Goal: Task Accomplishment & Management: Manage account settings

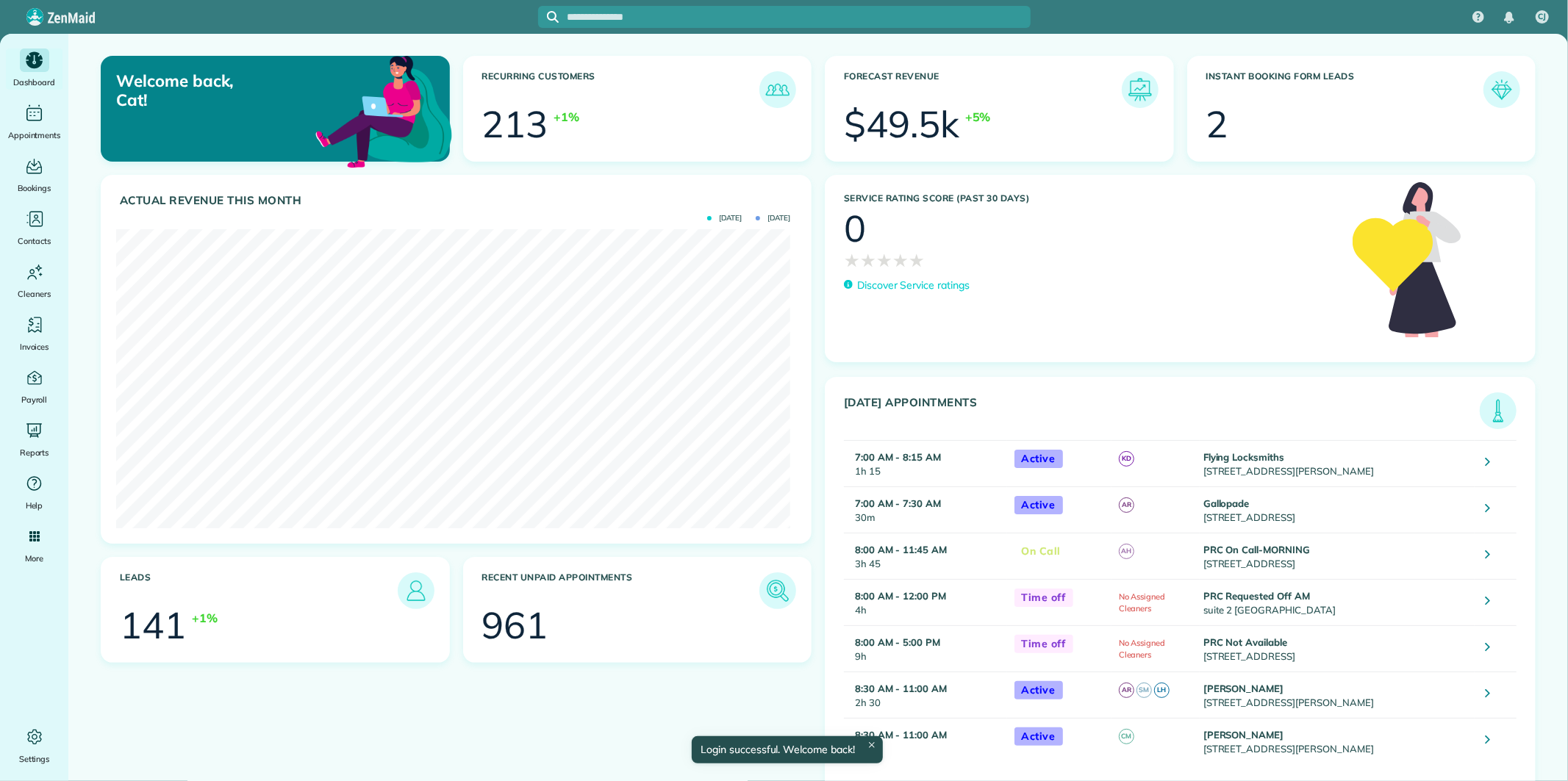
scroll to position [299, 673]
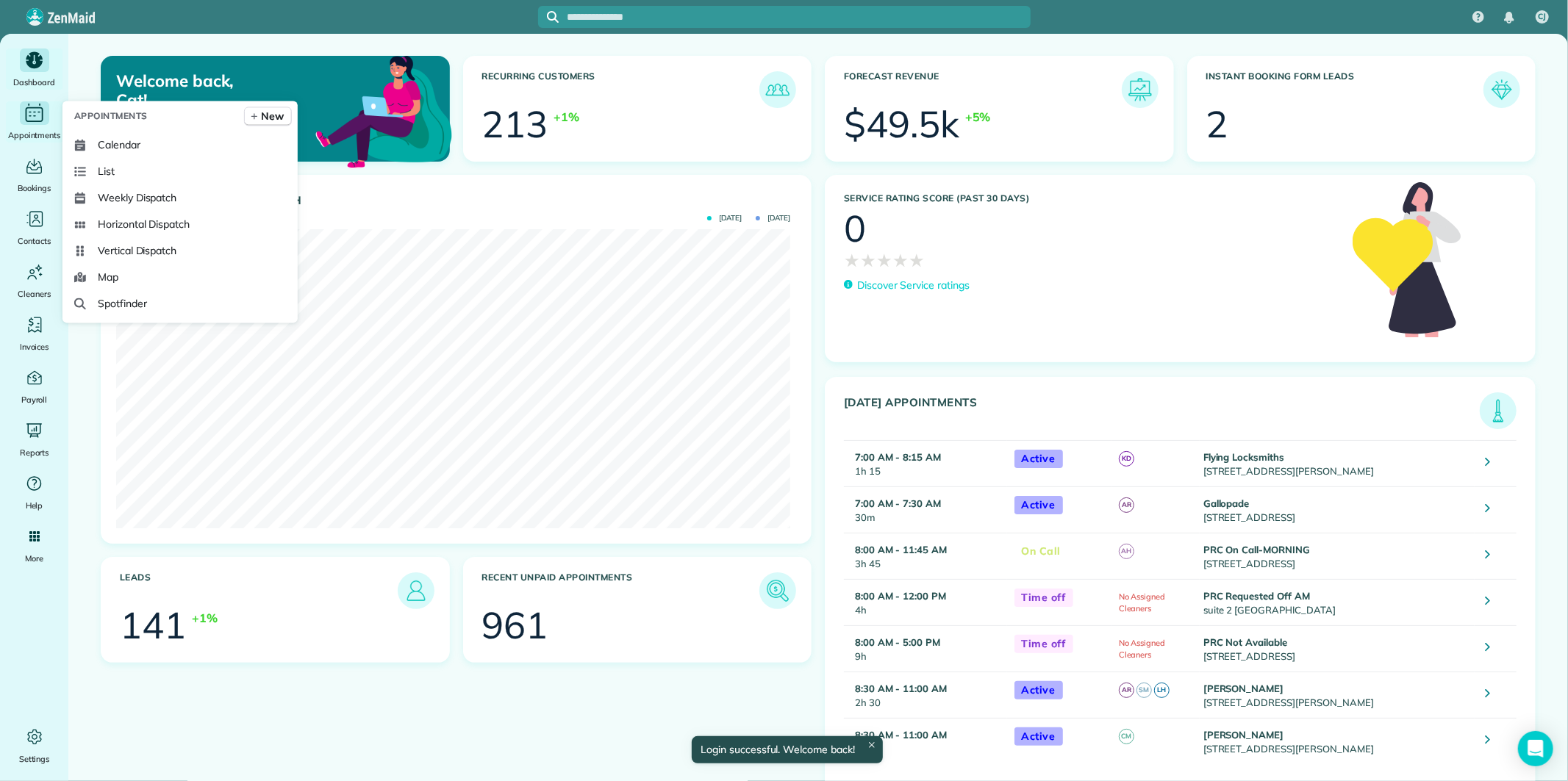
click at [41, 114] on icon "Main" at bounding box center [34, 113] width 22 height 22
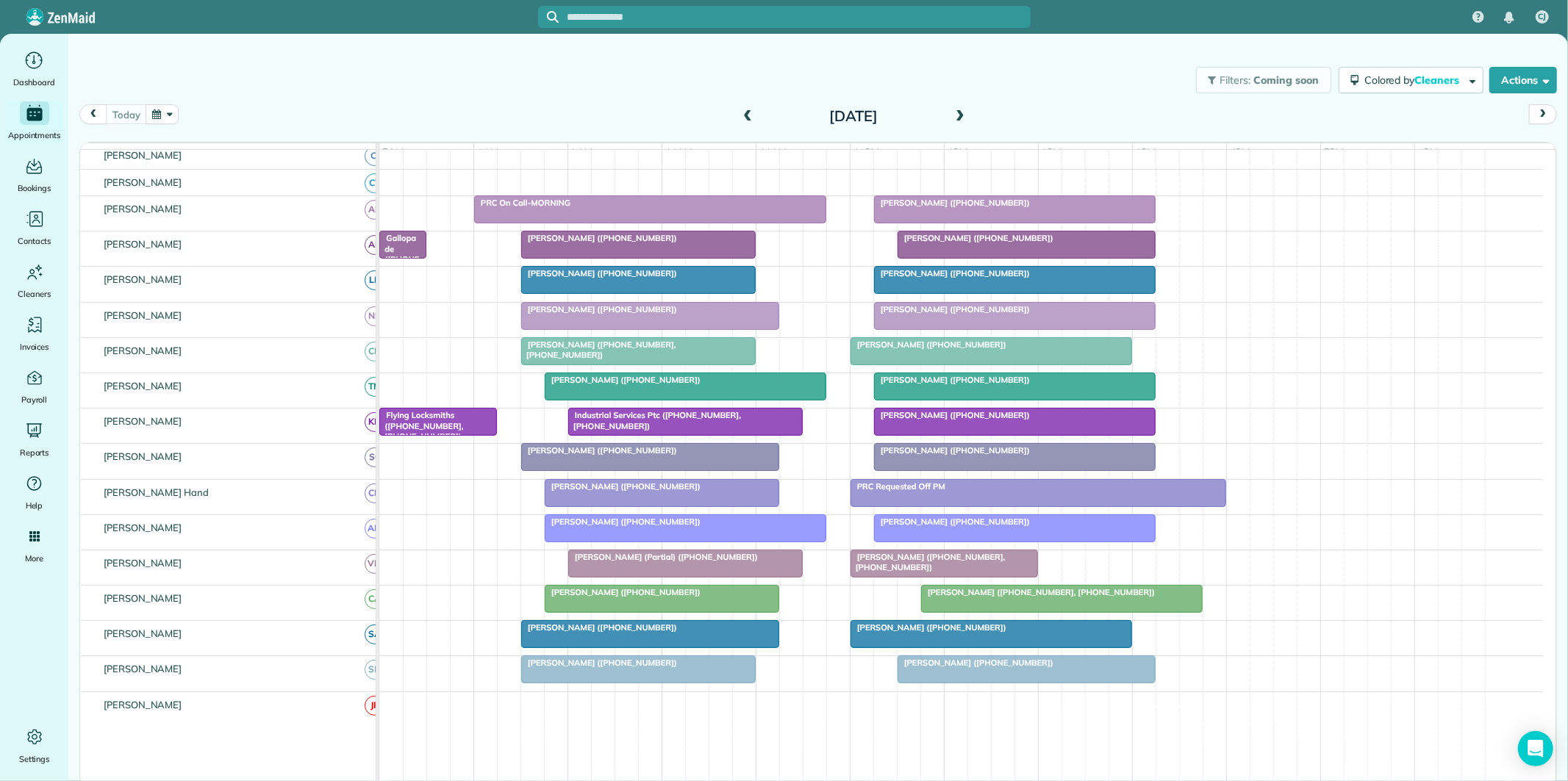
scroll to position [163, 0]
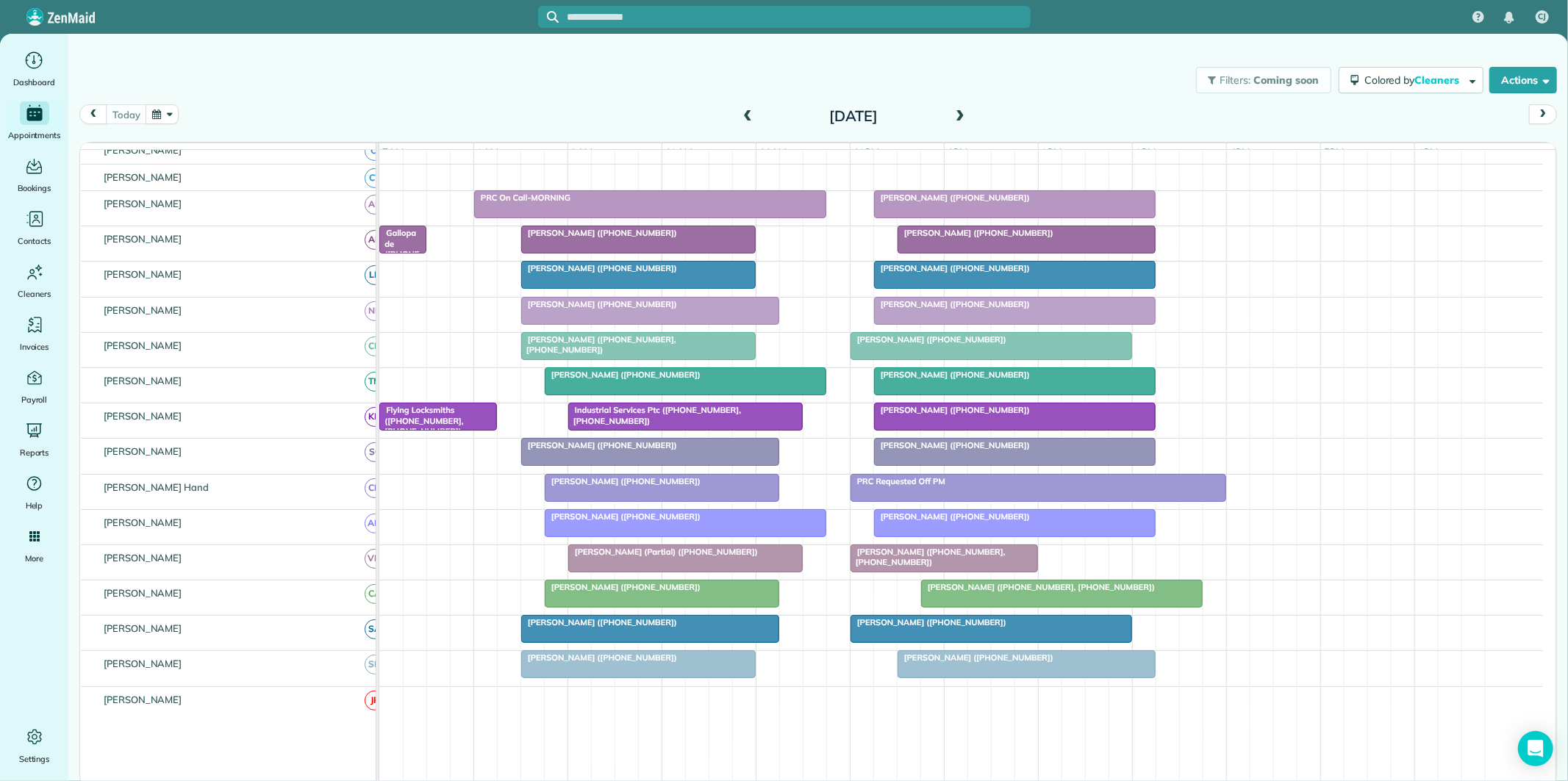
click at [622, 251] on div at bounding box center [638, 239] width 233 height 27
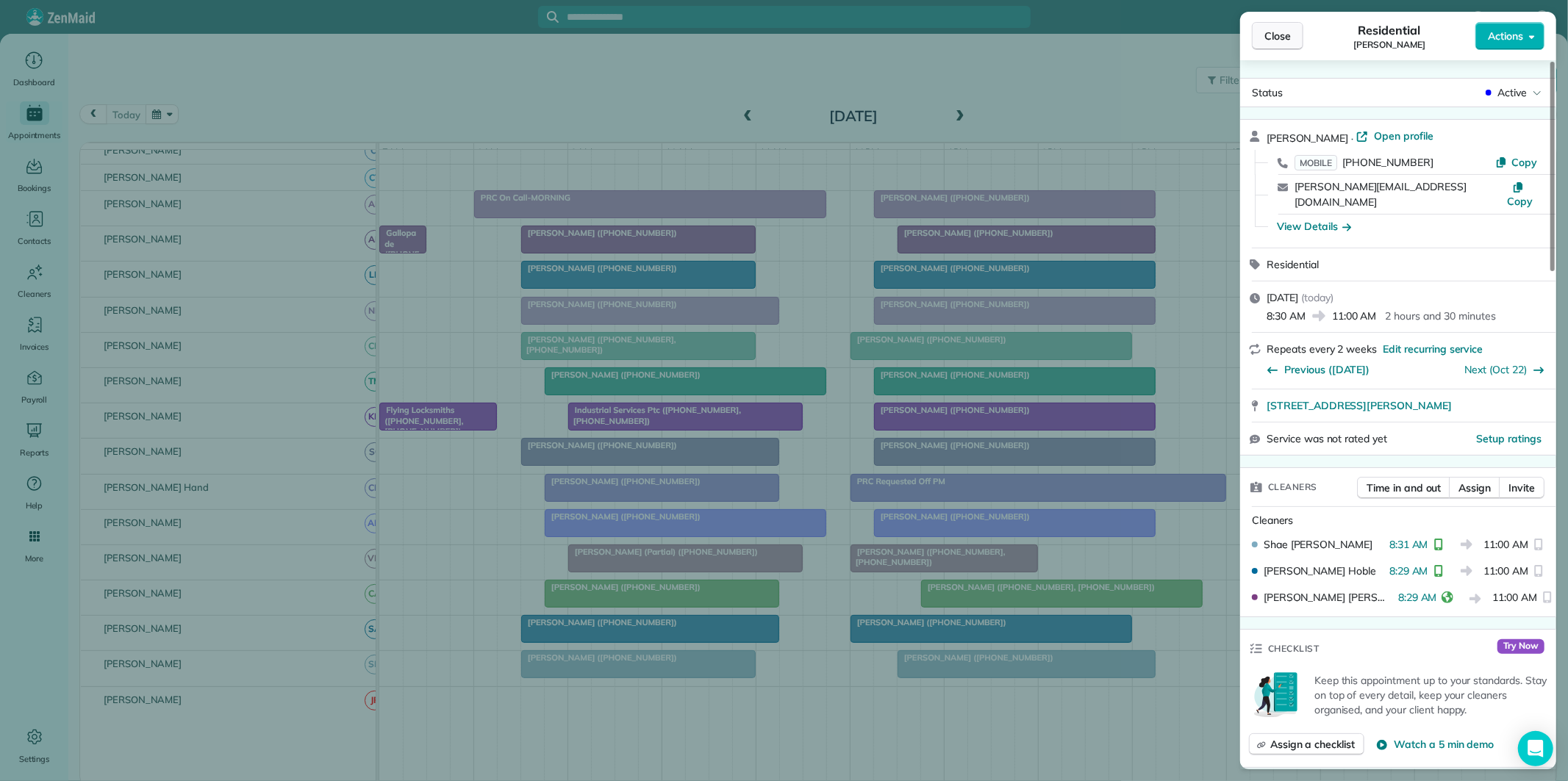
click at [1275, 32] on span "Close" at bounding box center [1277, 35] width 27 height 15
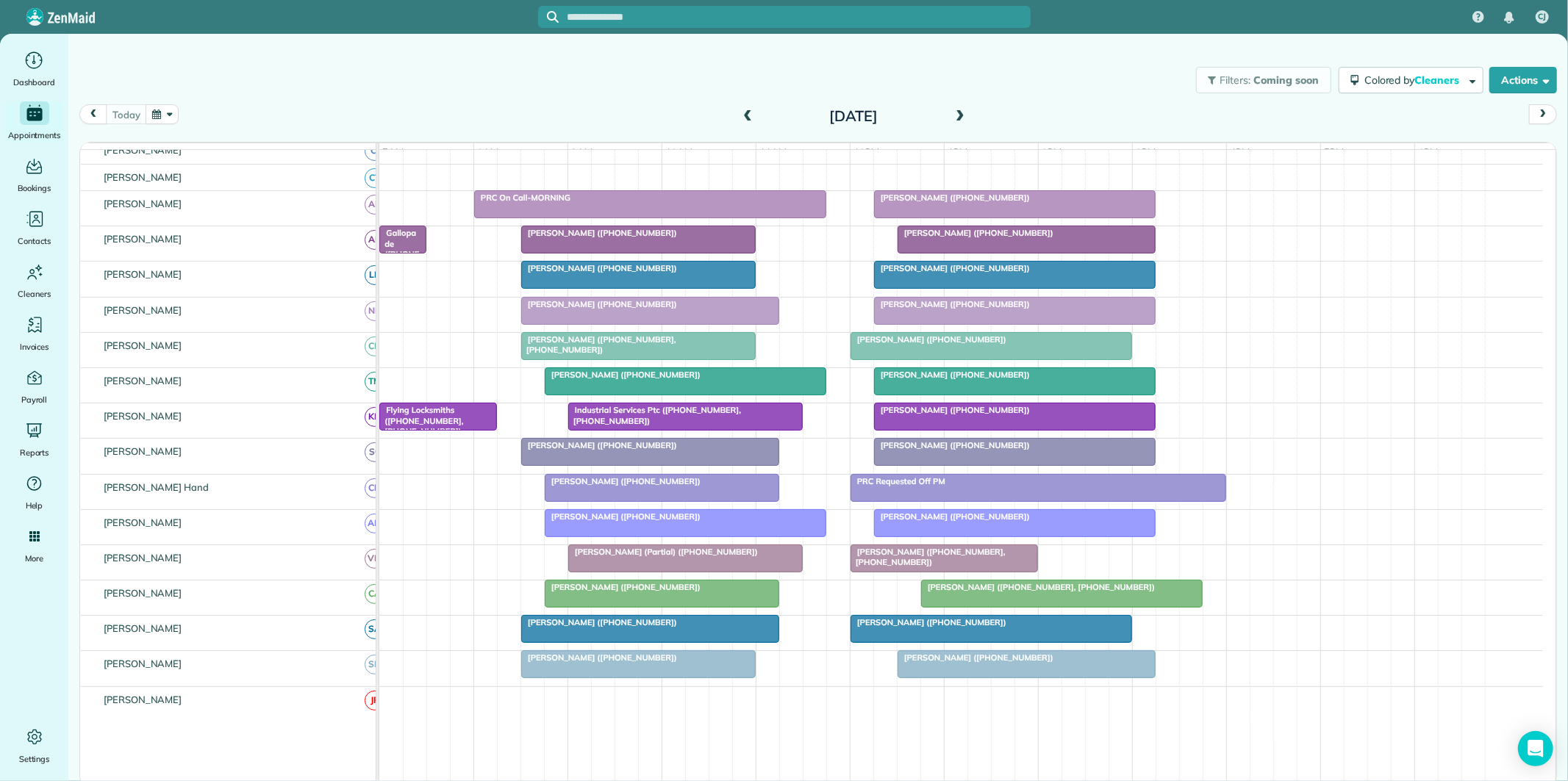
click at [963, 110] on span at bounding box center [959, 117] width 16 height 13
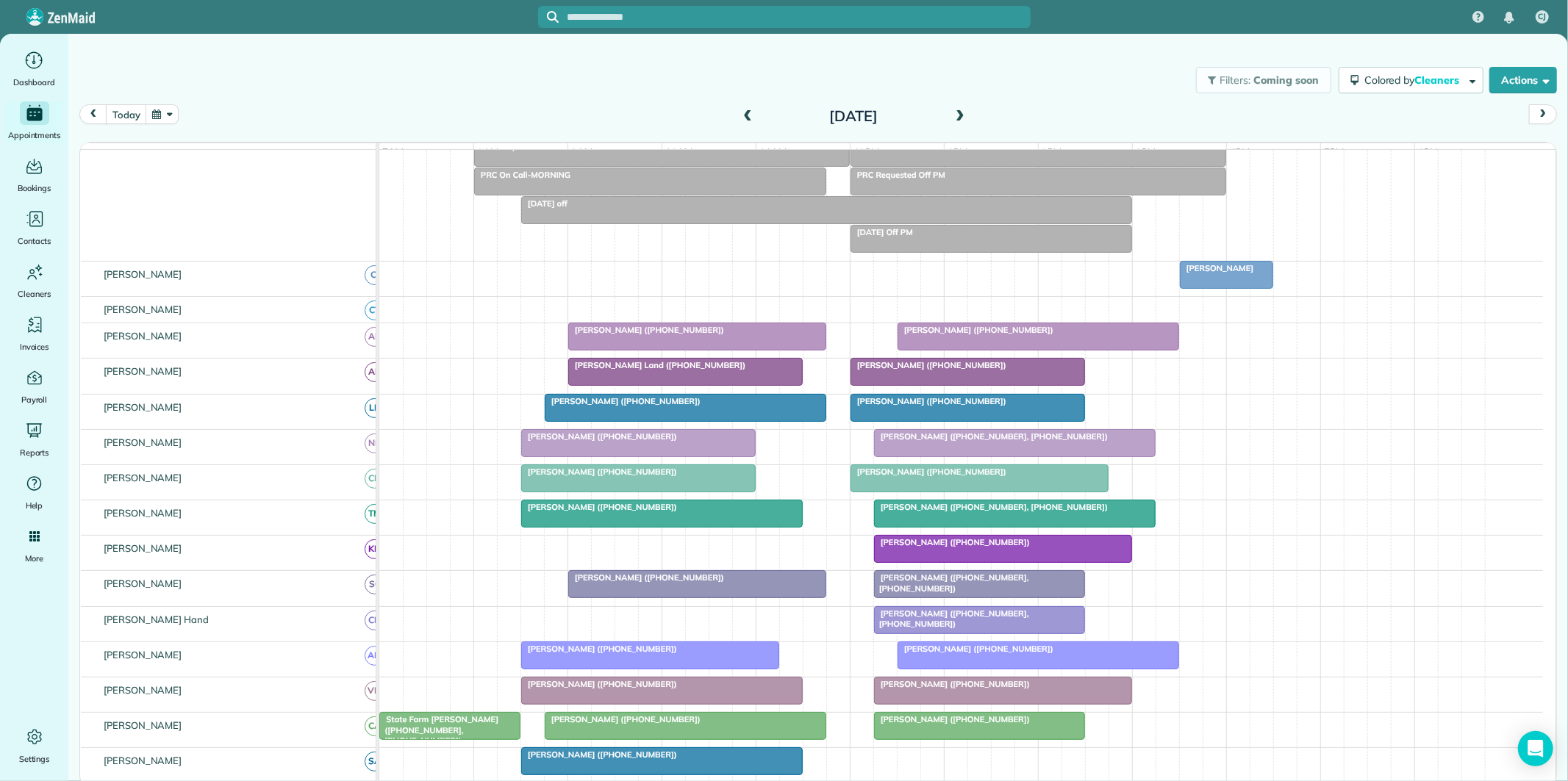
scroll to position [230, 0]
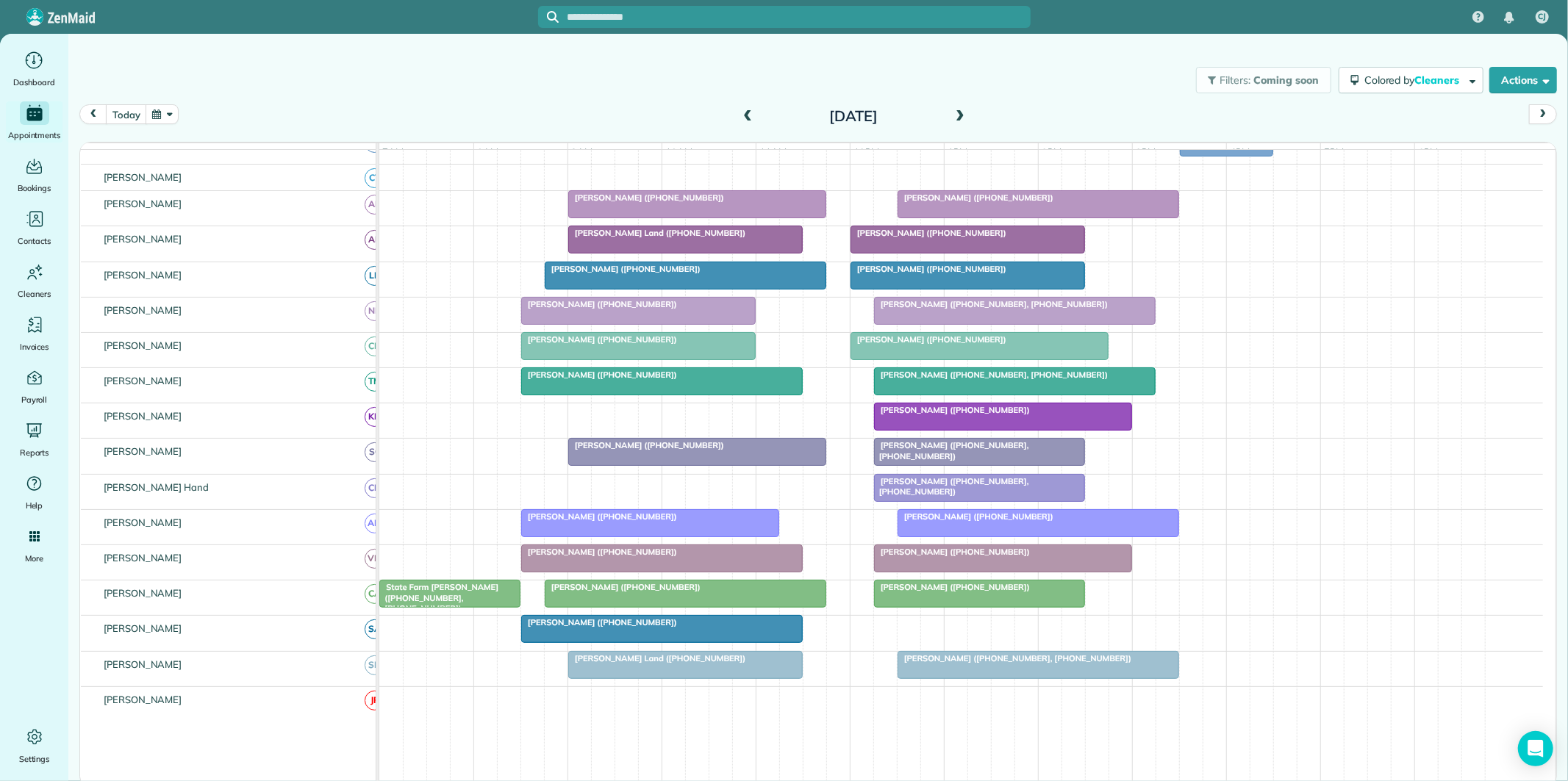
click at [961, 114] on span at bounding box center [959, 117] width 16 height 13
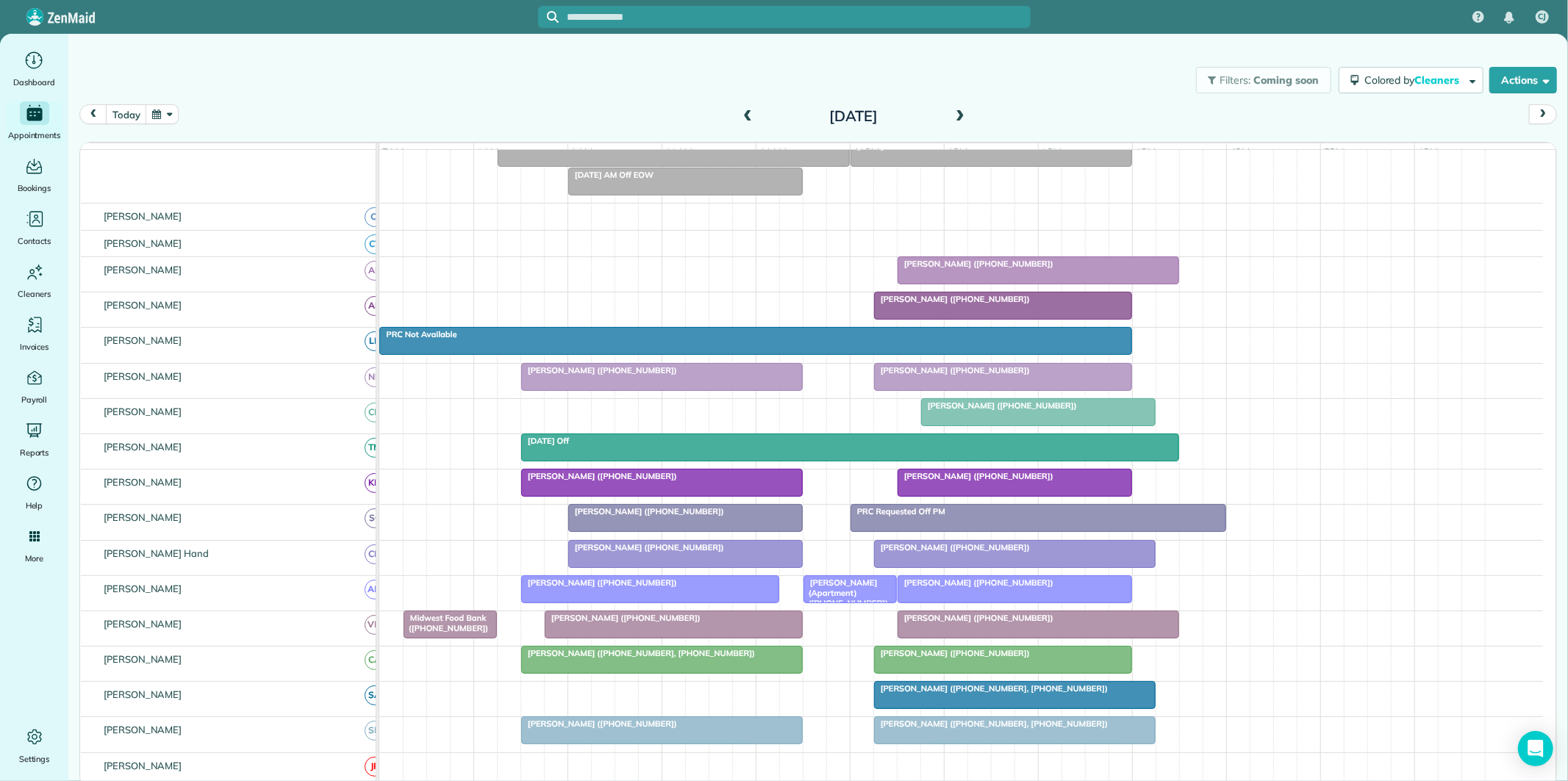
scroll to position [163, 0]
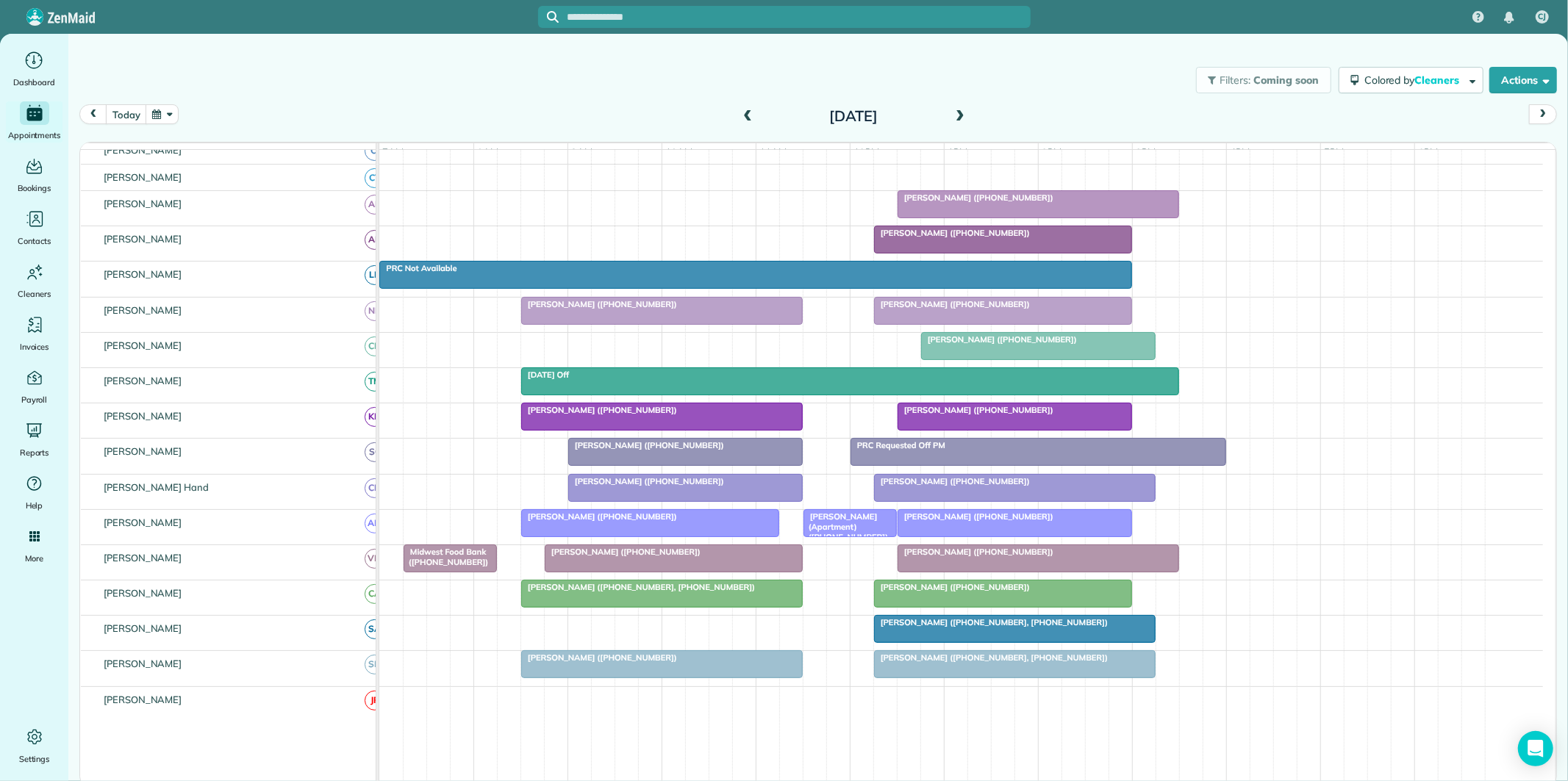
click at [751, 115] on span at bounding box center [747, 117] width 16 height 13
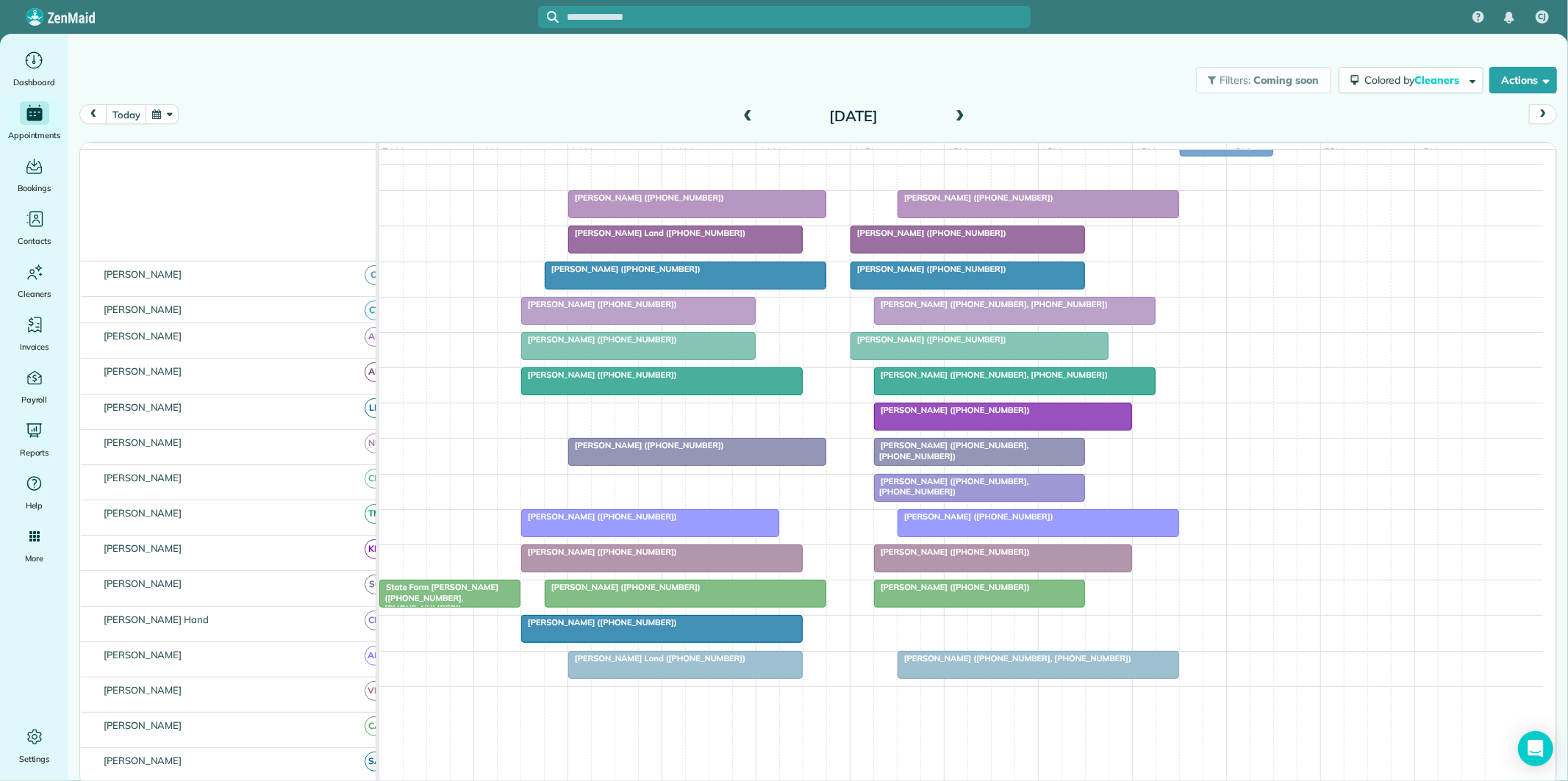
scroll to position [230, 0]
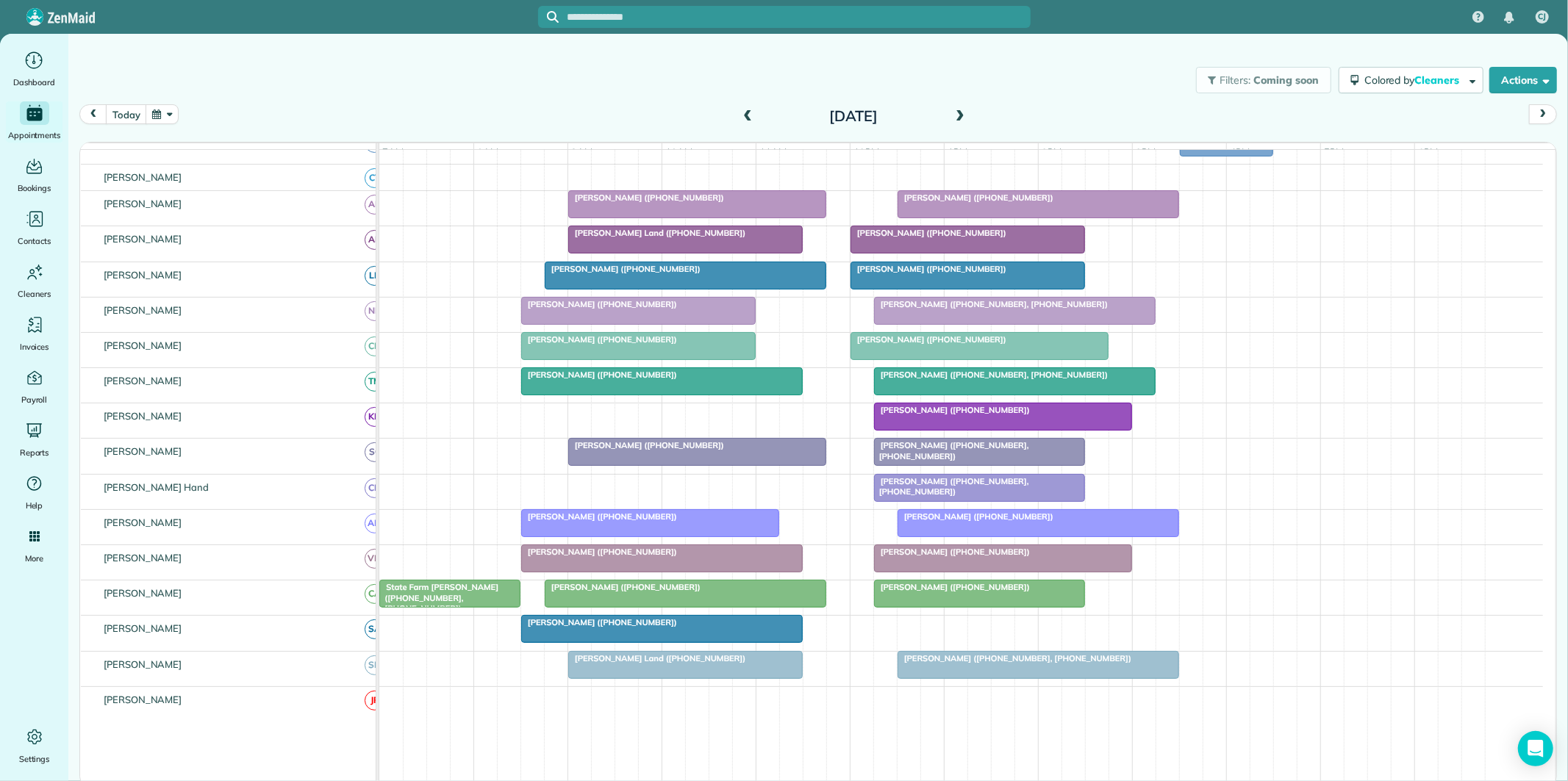
click at [421, 94] on div "Filters: Coming soon Colored by Cleaners Color by Cleaner Color by Team Color b…" at bounding box center [818, 80] width 1499 height 48
click at [961, 112] on span at bounding box center [959, 117] width 16 height 13
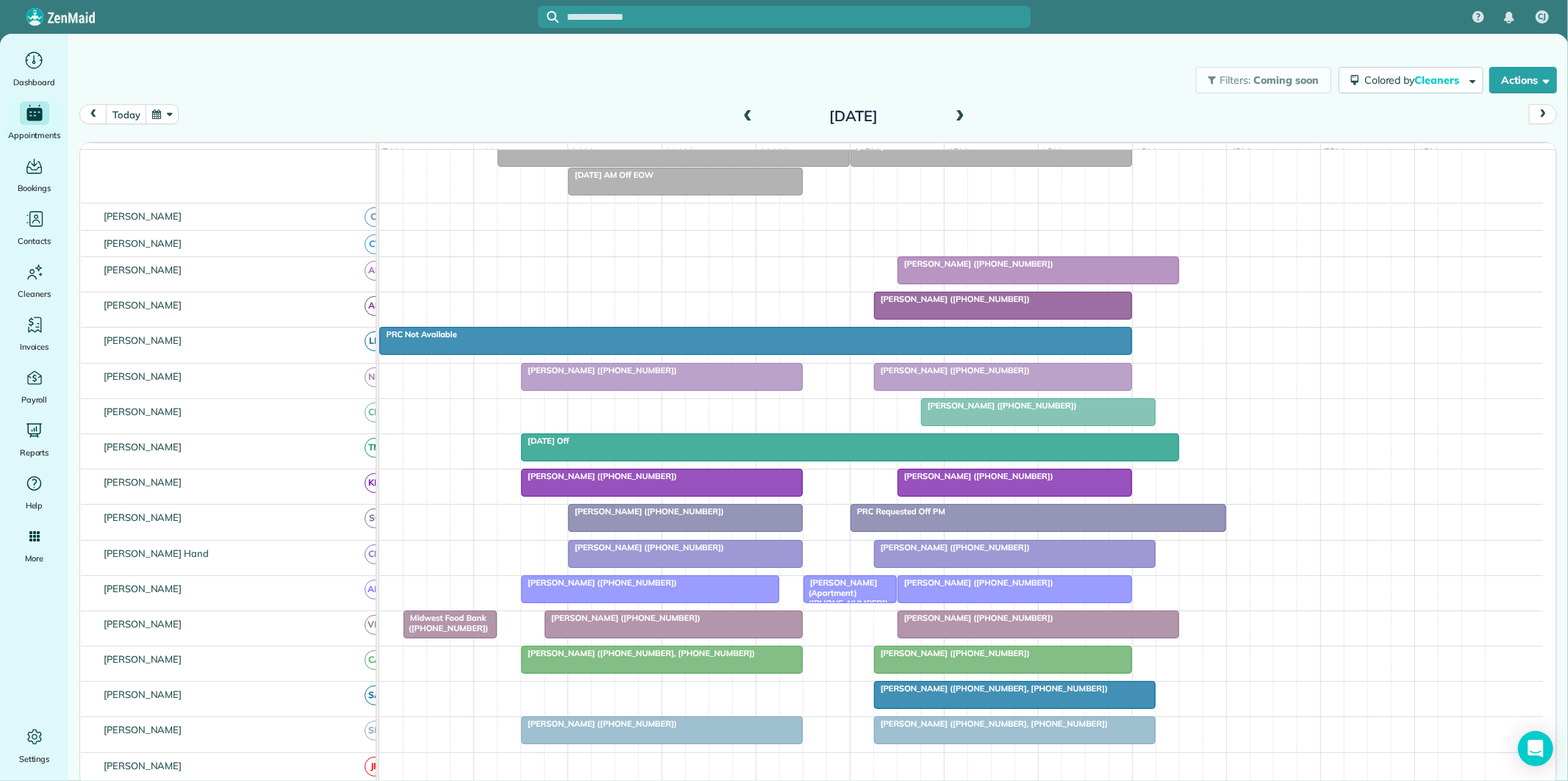
scroll to position [163, 0]
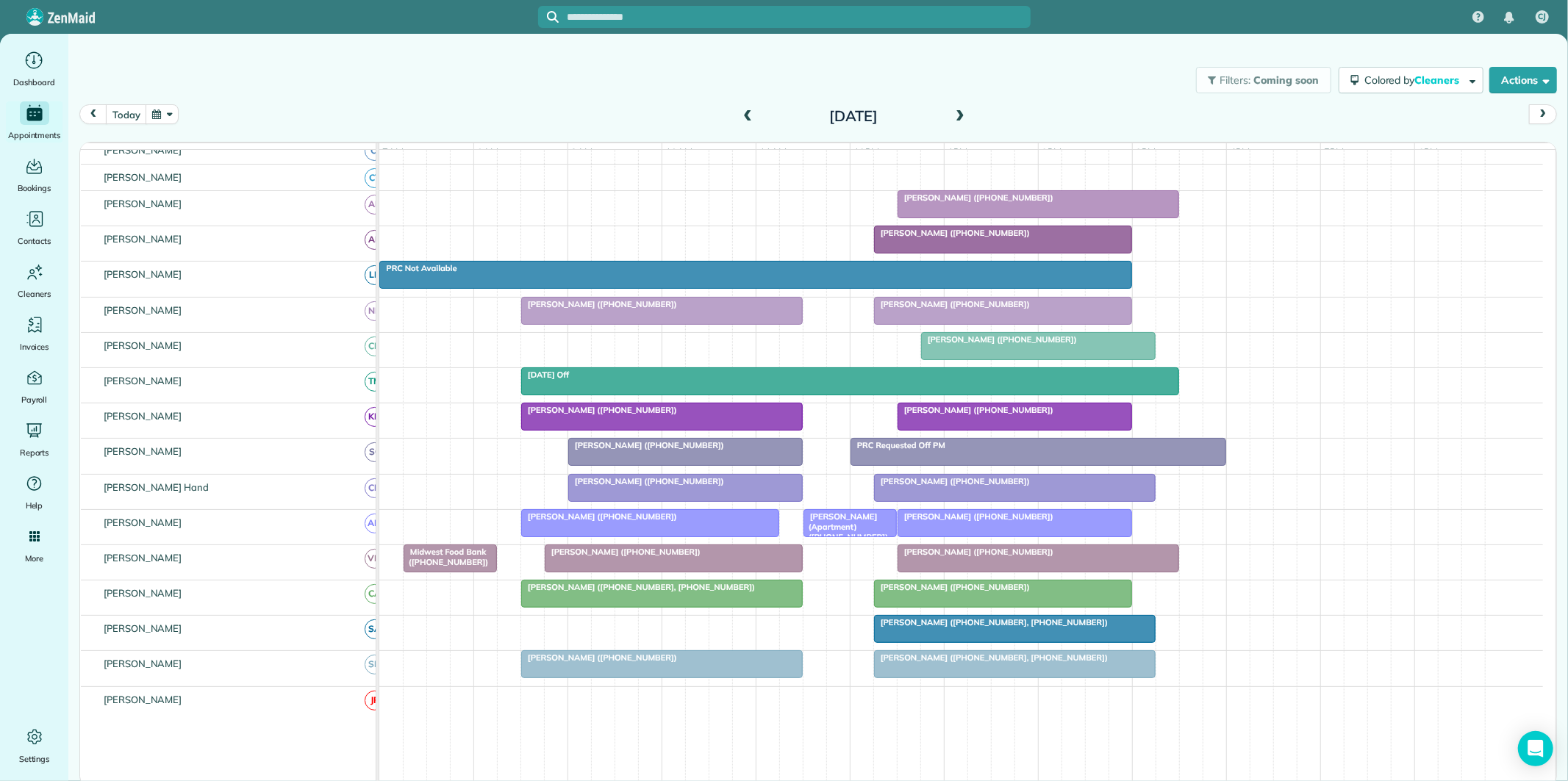
click at [744, 112] on span at bounding box center [747, 117] width 16 height 13
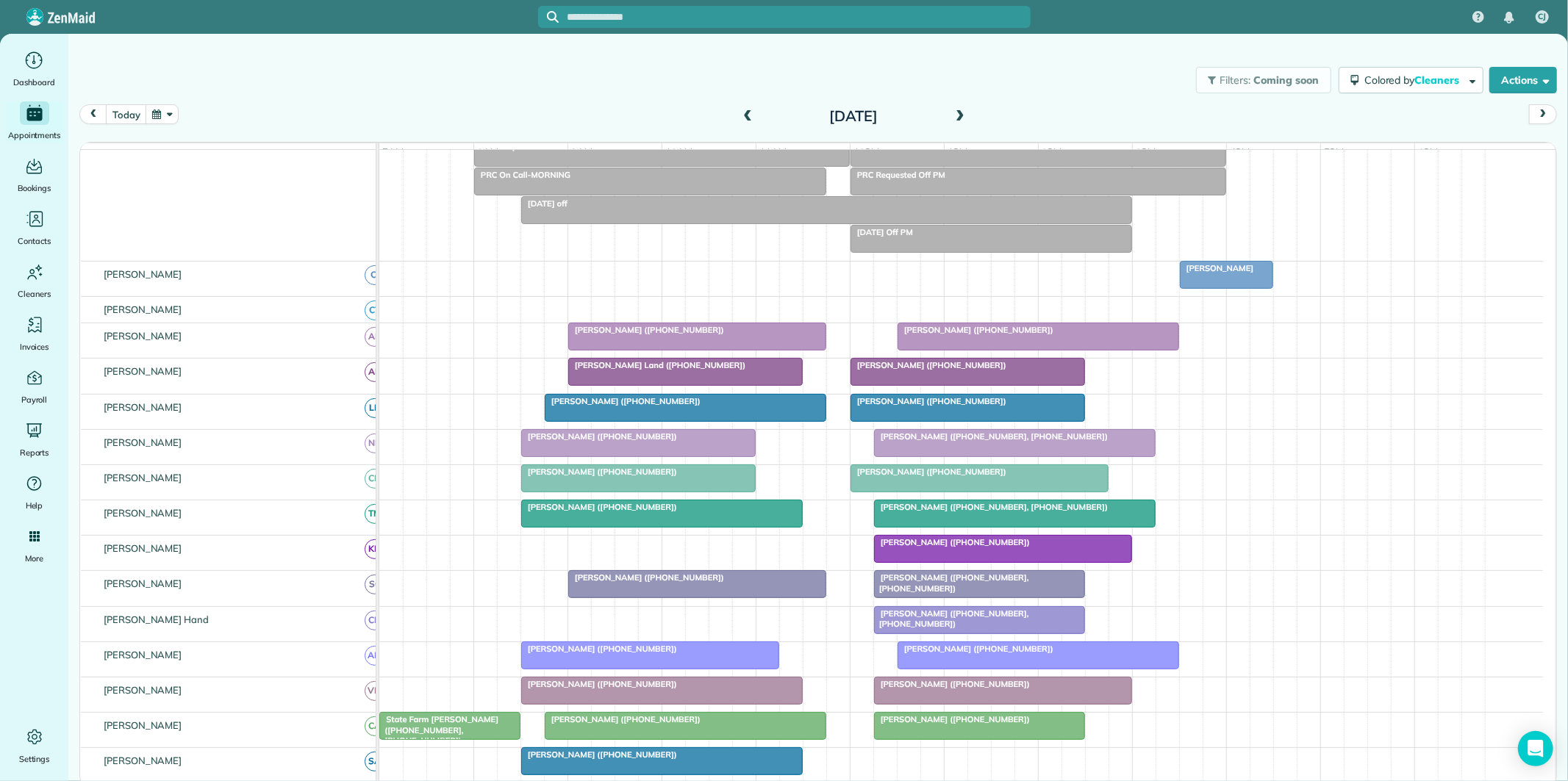
scroll to position [230, 0]
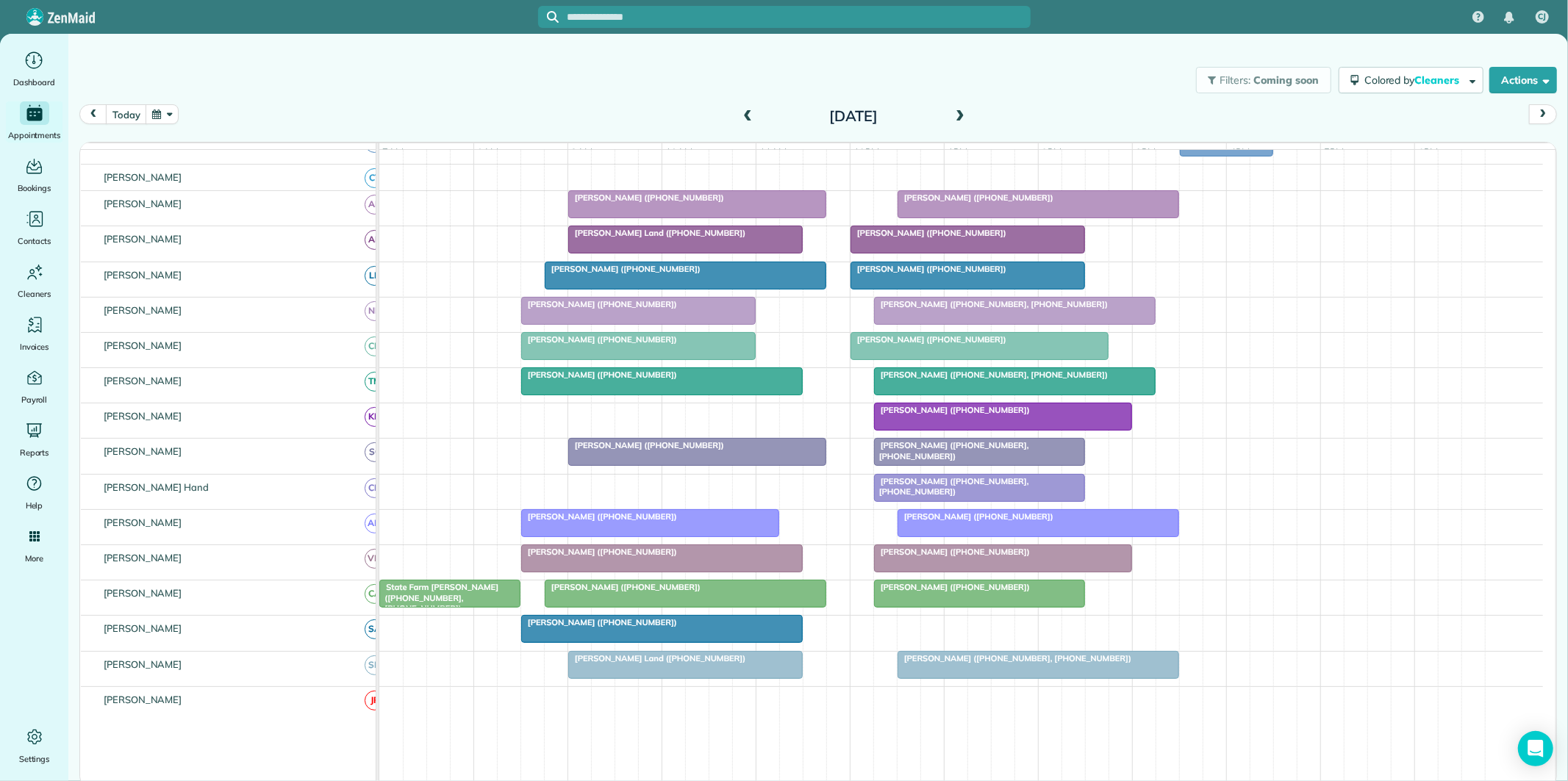
click at [572, 120] on div "today Thursday Oct 9, 2025" at bounding box center [818, 118] width 1477 height 28
click at [121, 112] on button "today" at bounding box center [126, 114] width 41 height 20
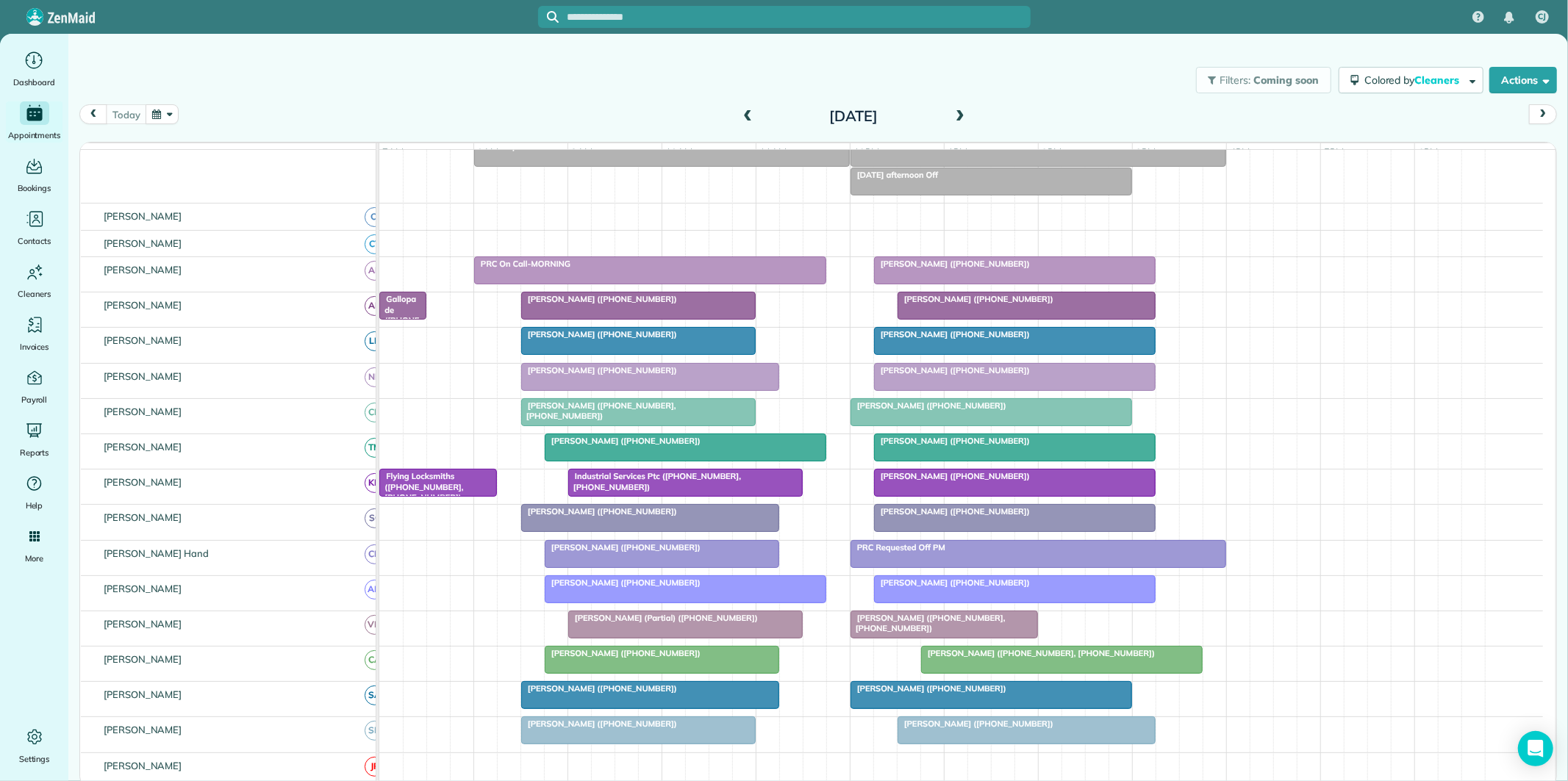
scroll to position [163, 0]
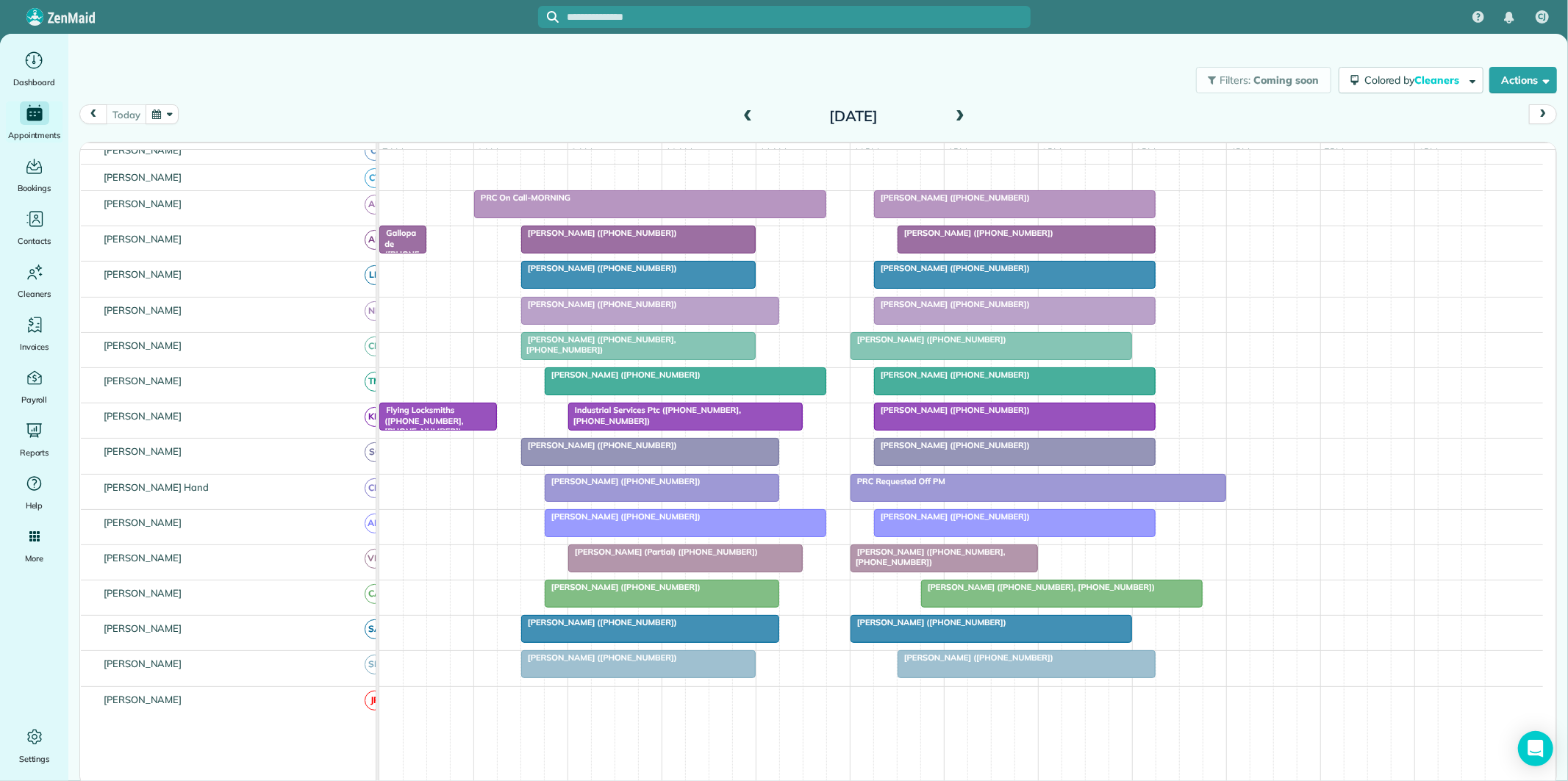
click at [644, 238] on div "Brad Bielen (+14045431914)" at bounding box center [638, 233] width 225 height 10
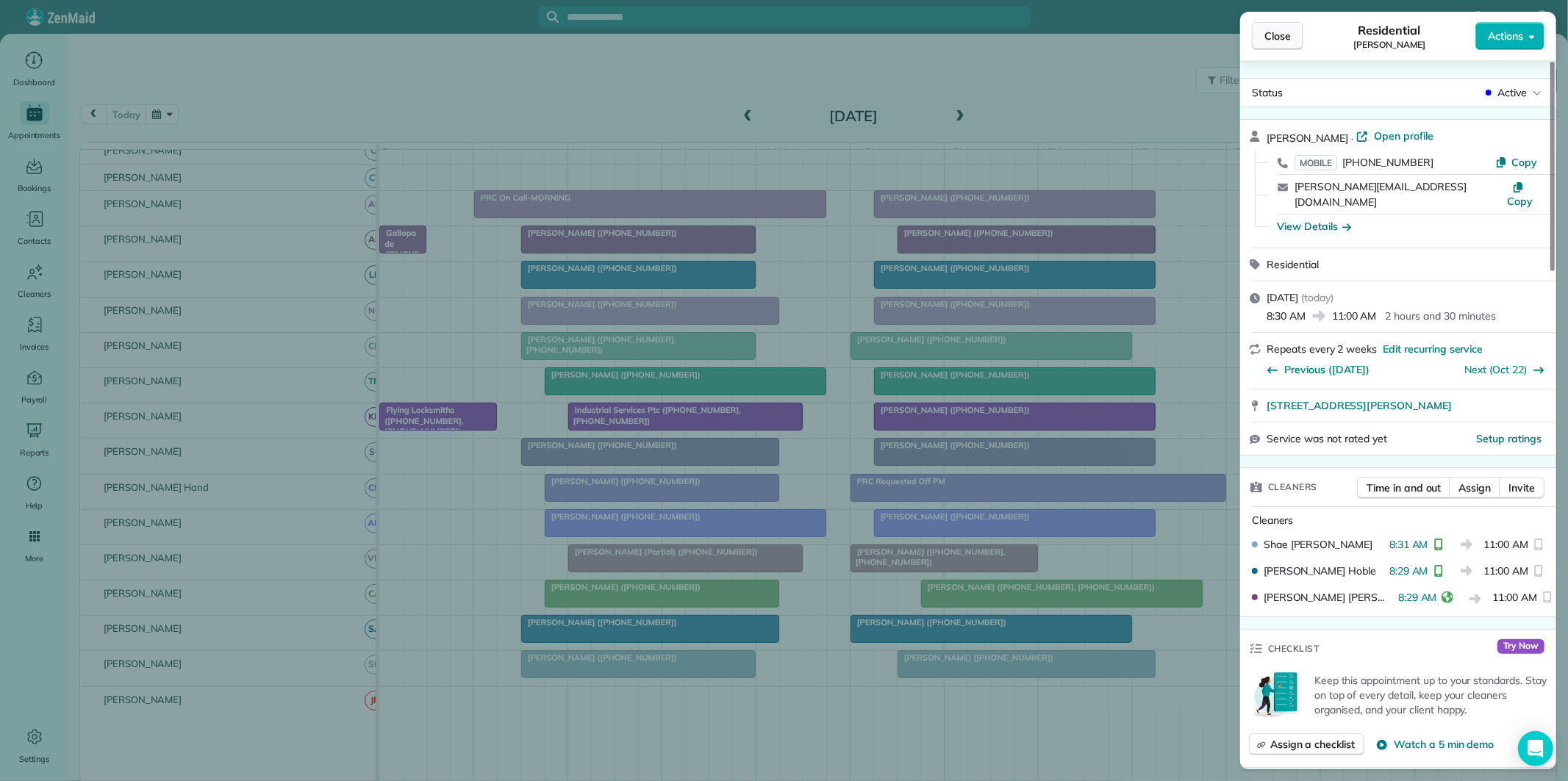
click at [1279, 37] on span "Close" at bounding box center [1277, 35] width 27 height 15
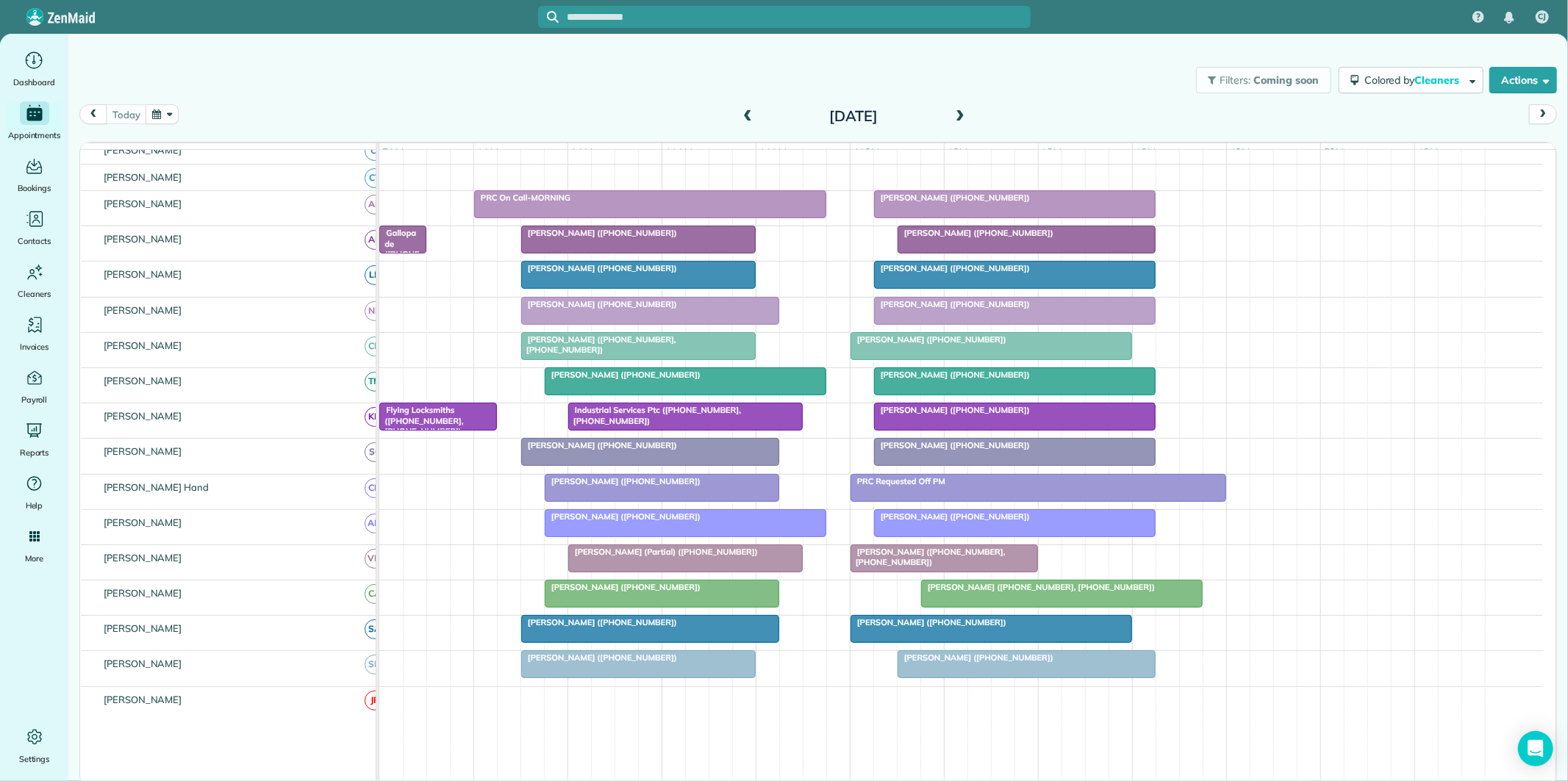
click at [907, 358] on div at bounding box center [991, 346] width 280 height 27
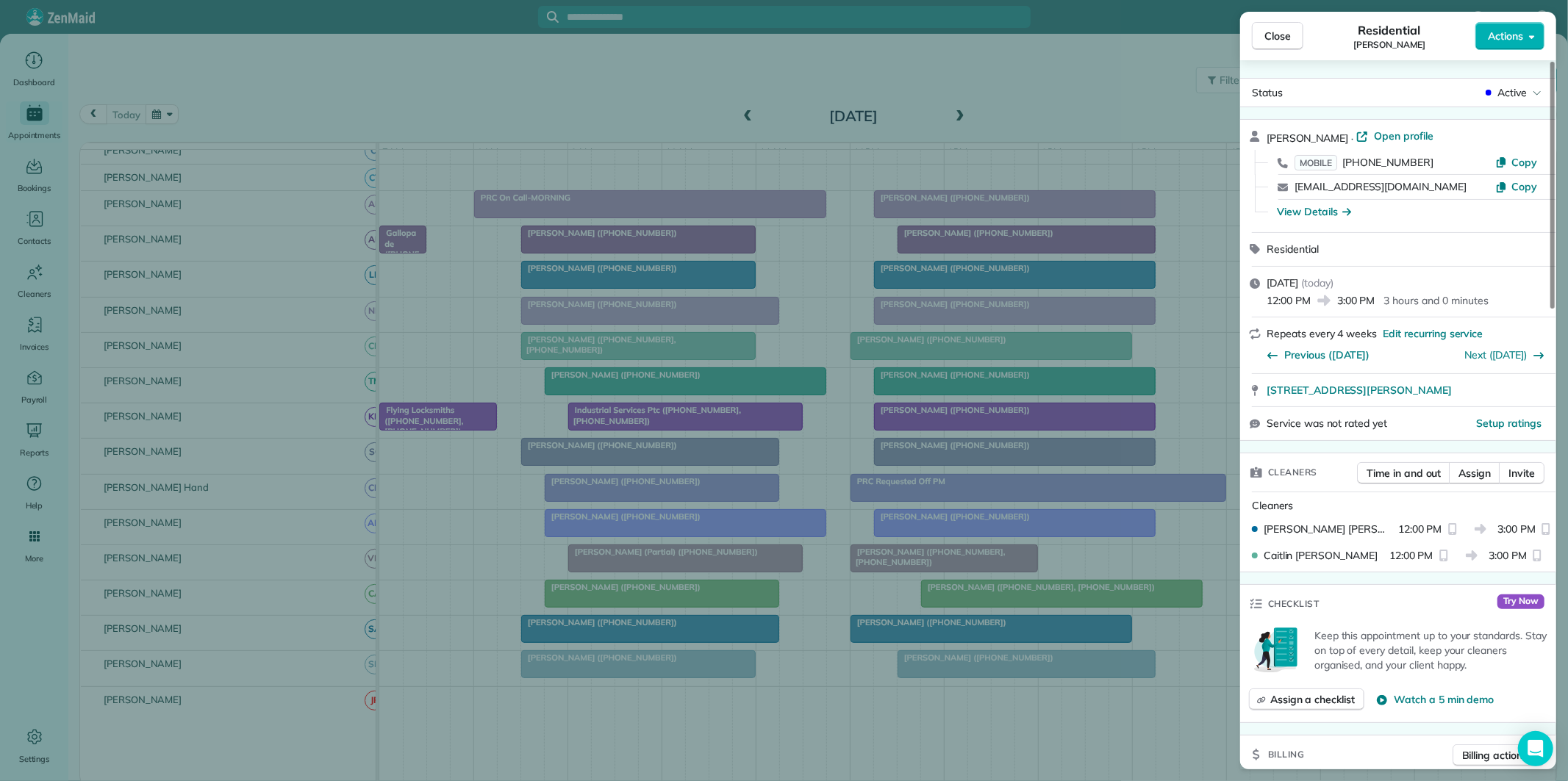
drag, startPoint x: 1297, startPoint y: 33, endPoint x: 1284, endPoint y: 40, distance: 14.8
click at [1297, 33] on button "Close" at bounding box center [1278, 36] width 52 height 28
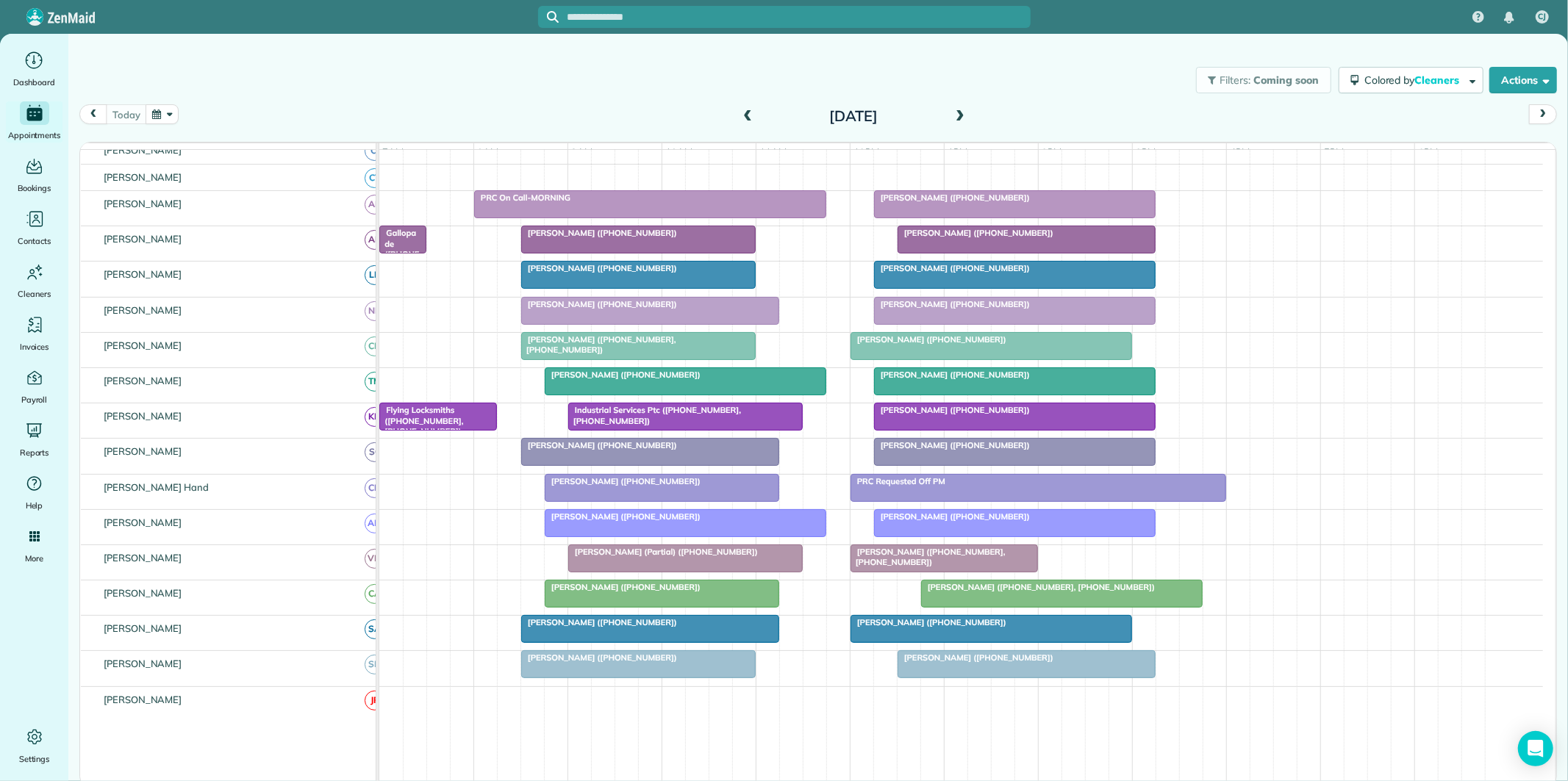
click at [638, 348] on span "Debi Montgomery (+16784362180, +14043866598)" at bounding box center [598, 344] width 155 height 21
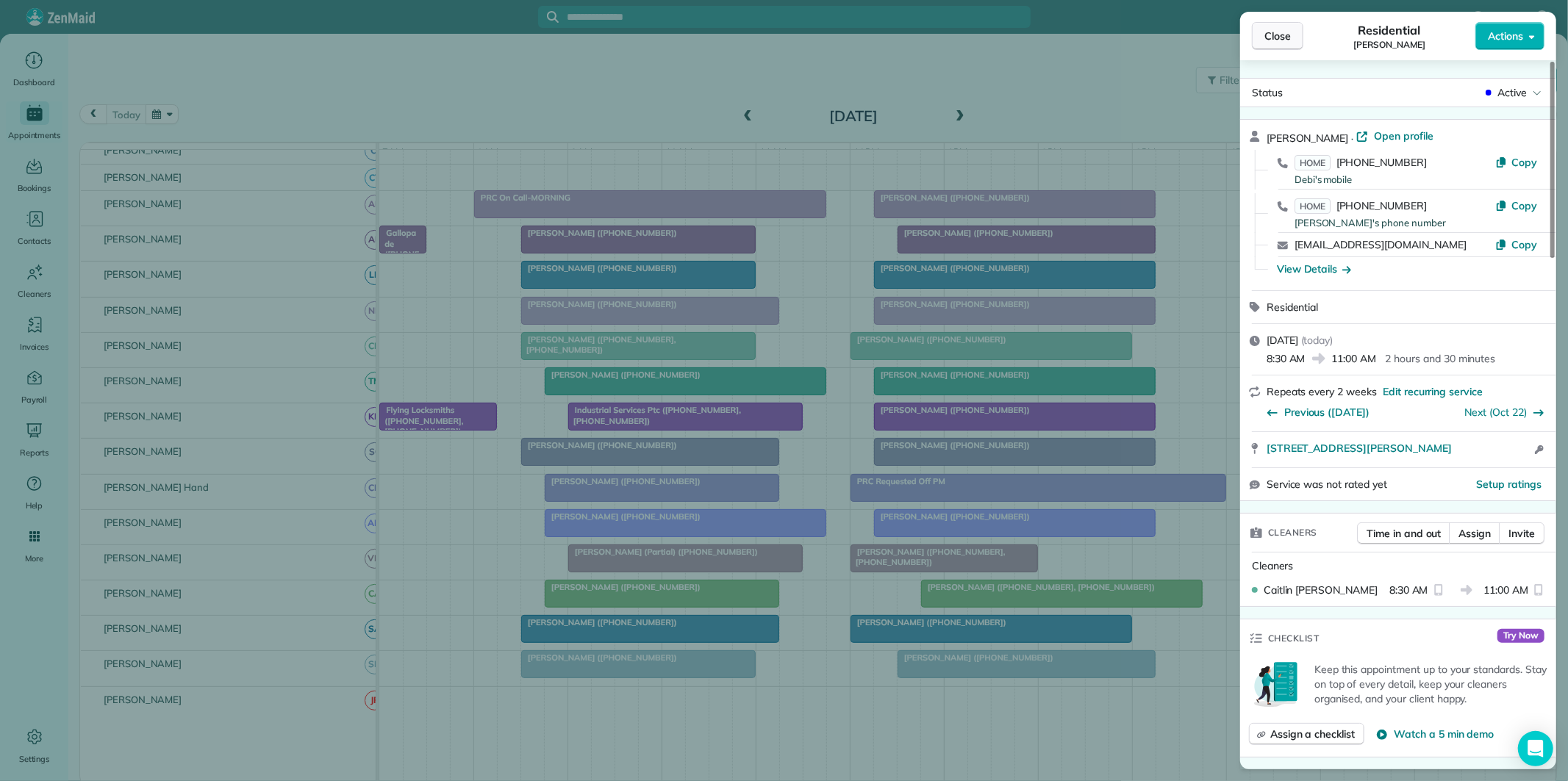
click at [1292, 32] on button "Close" at bounding box center [1278, 36] width 52 height 28
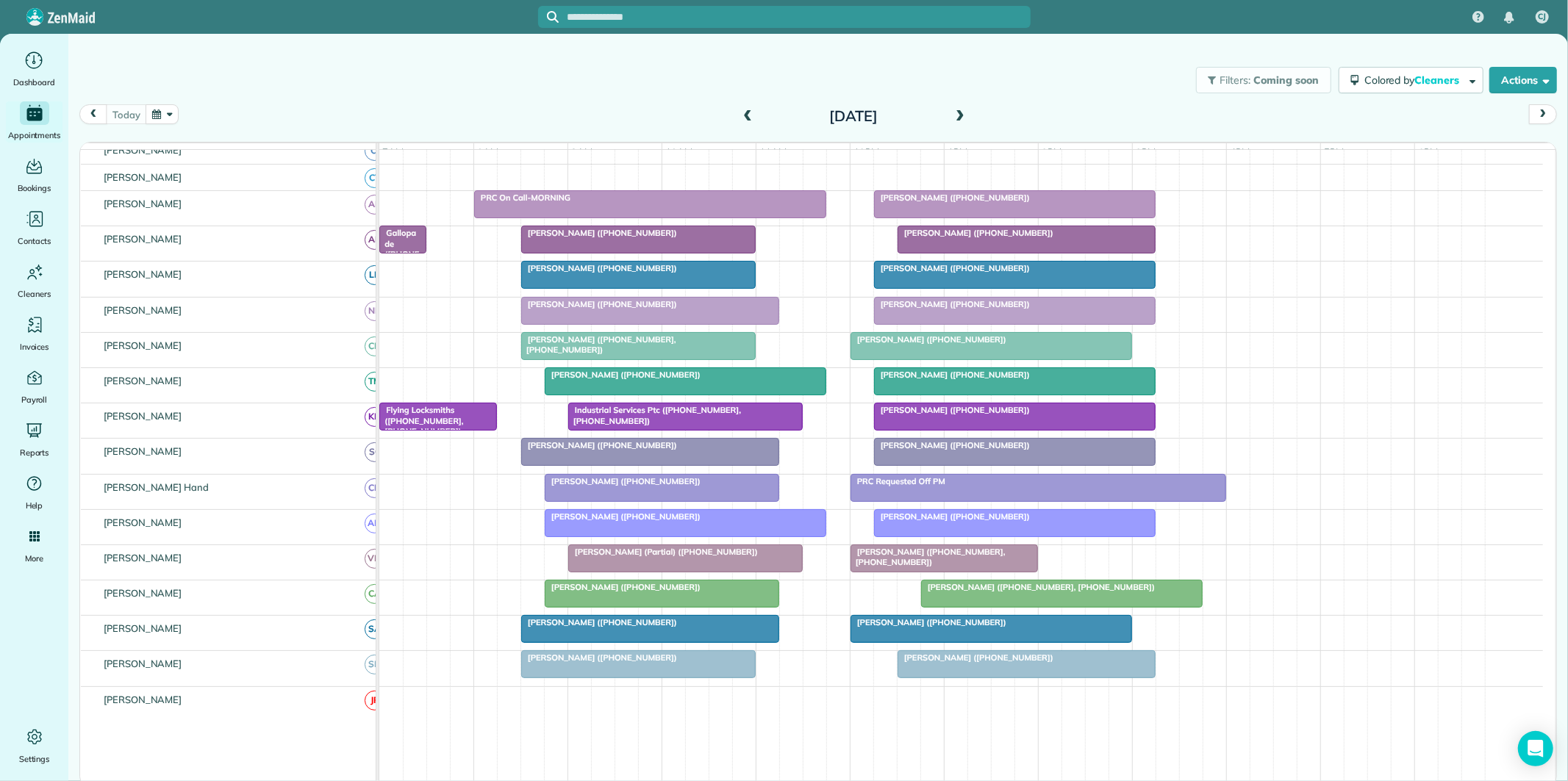
click at [479, 105] on div "today Wednesday Oct 8, 2025" at bounding box center [818, 118] width 1477 height 28
click at [172, 114] on button "button" at bounding box center [162, 114] width 34 height 20
click at [338, 133] on link "Next" at bounding box center [340, 123] width 41 height 37
click at [292, 180] on link "6" at bounding box center [293, 189] width 23 height 23
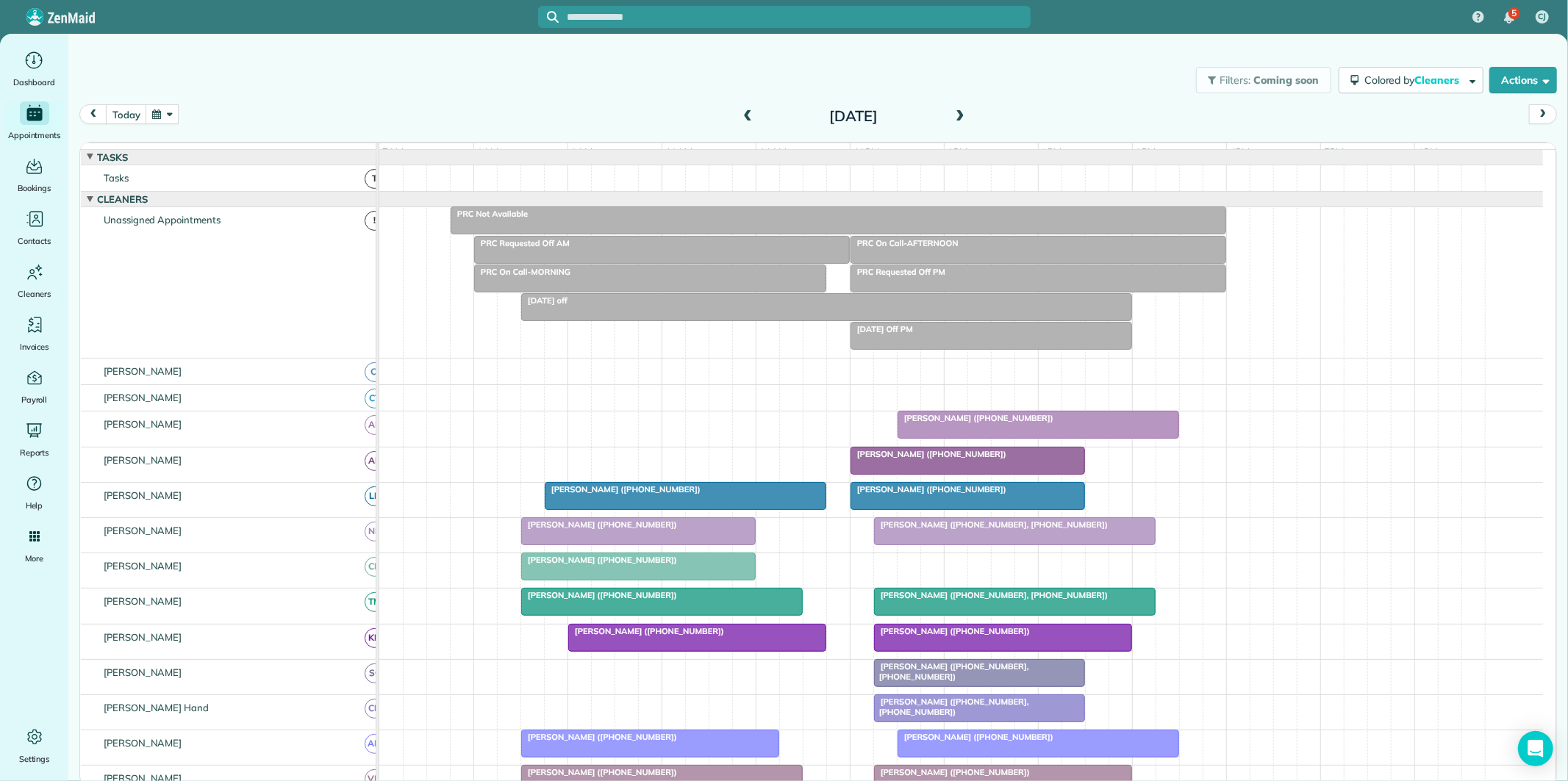
click at [850, 219] on div "PRC Not Available" at bounding box center [838, 214] width 767 height 10
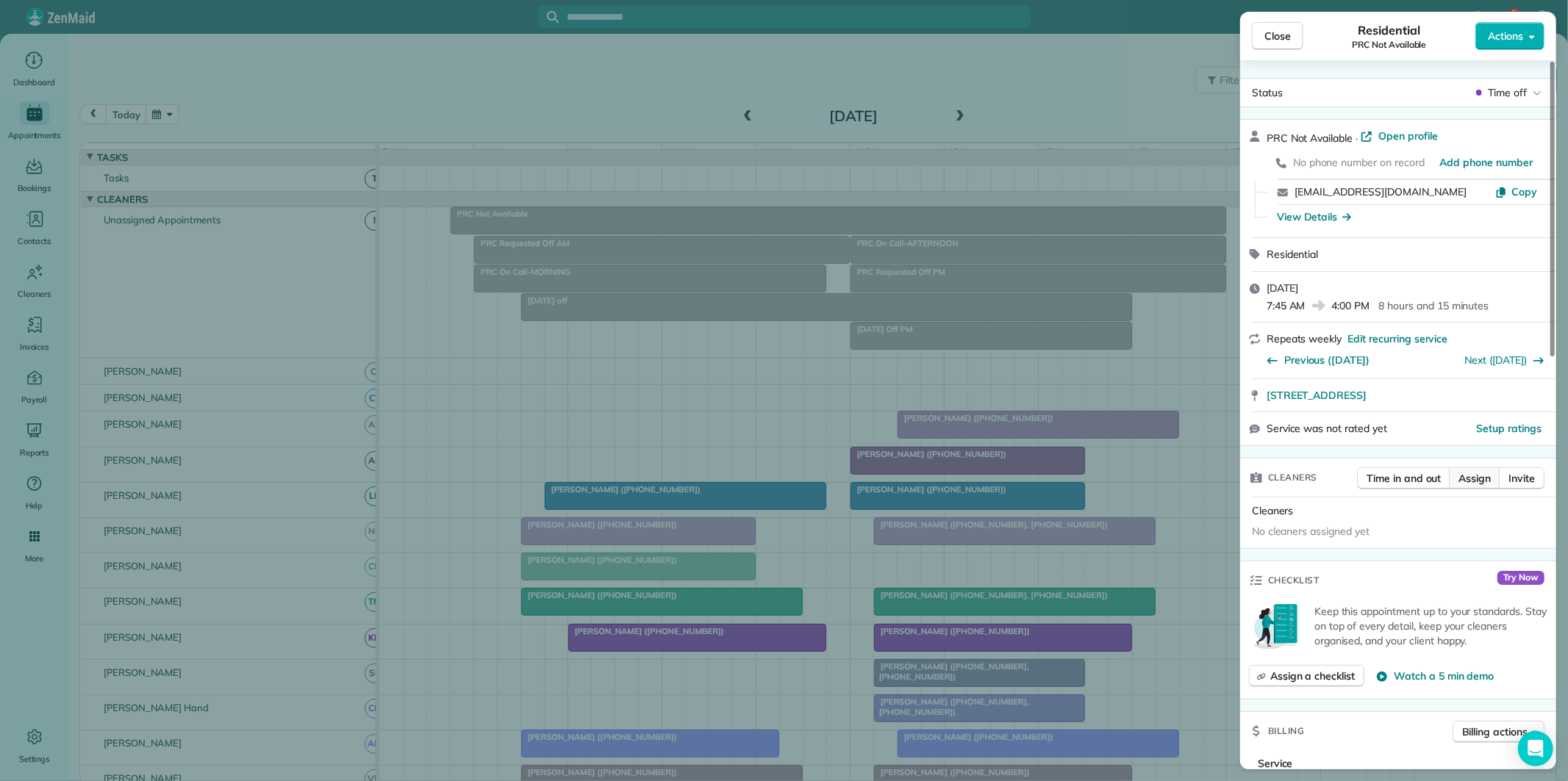
click at [1470, 473] on span "Assign" at bounding box center [1474, 478] width 32 height 15
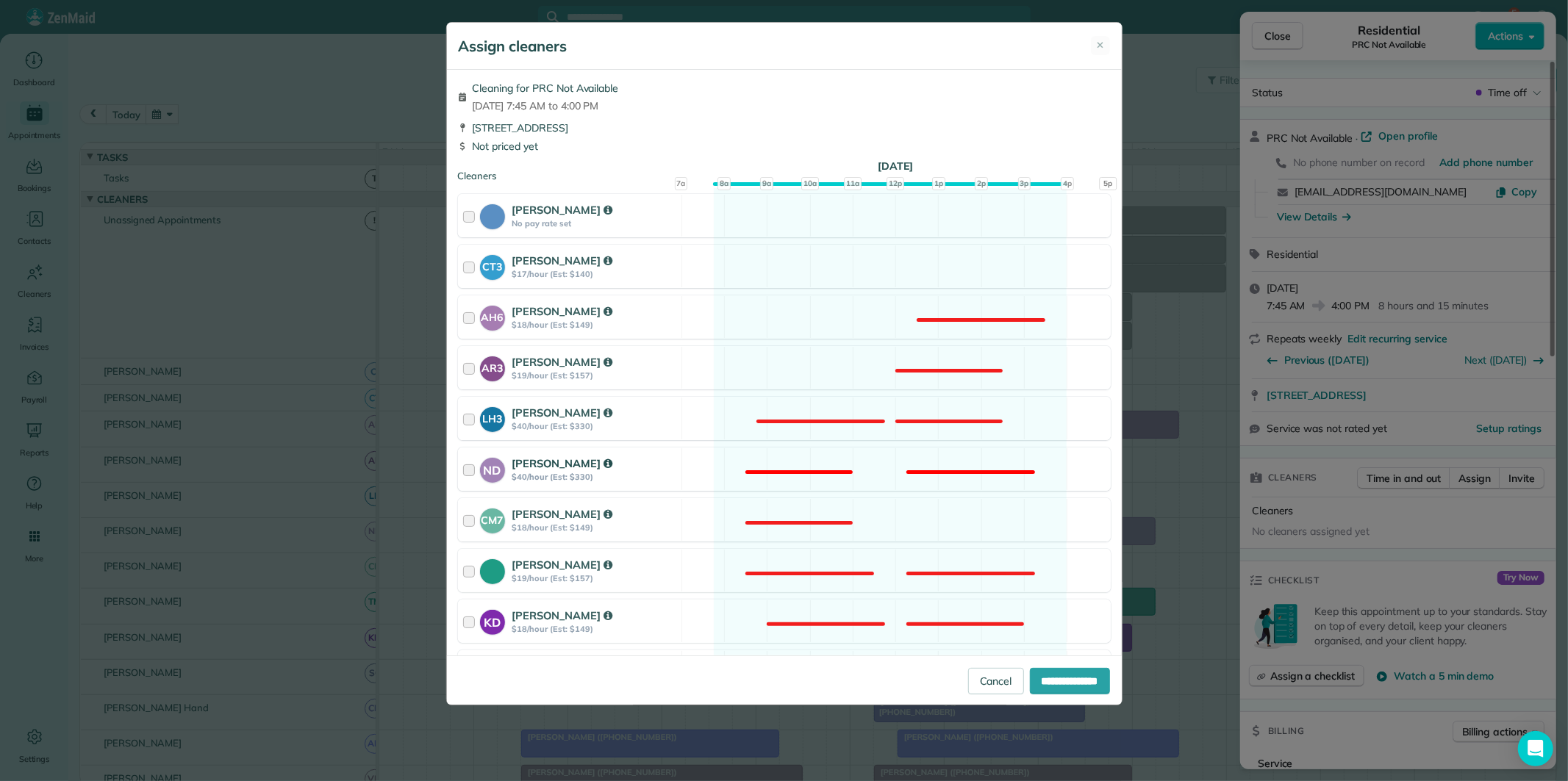
click at [876, 476] on div "ND Nathalie Duverna $40/hour (Est: $330) Not available" at bounding box center [784, 469] width 653 height 43
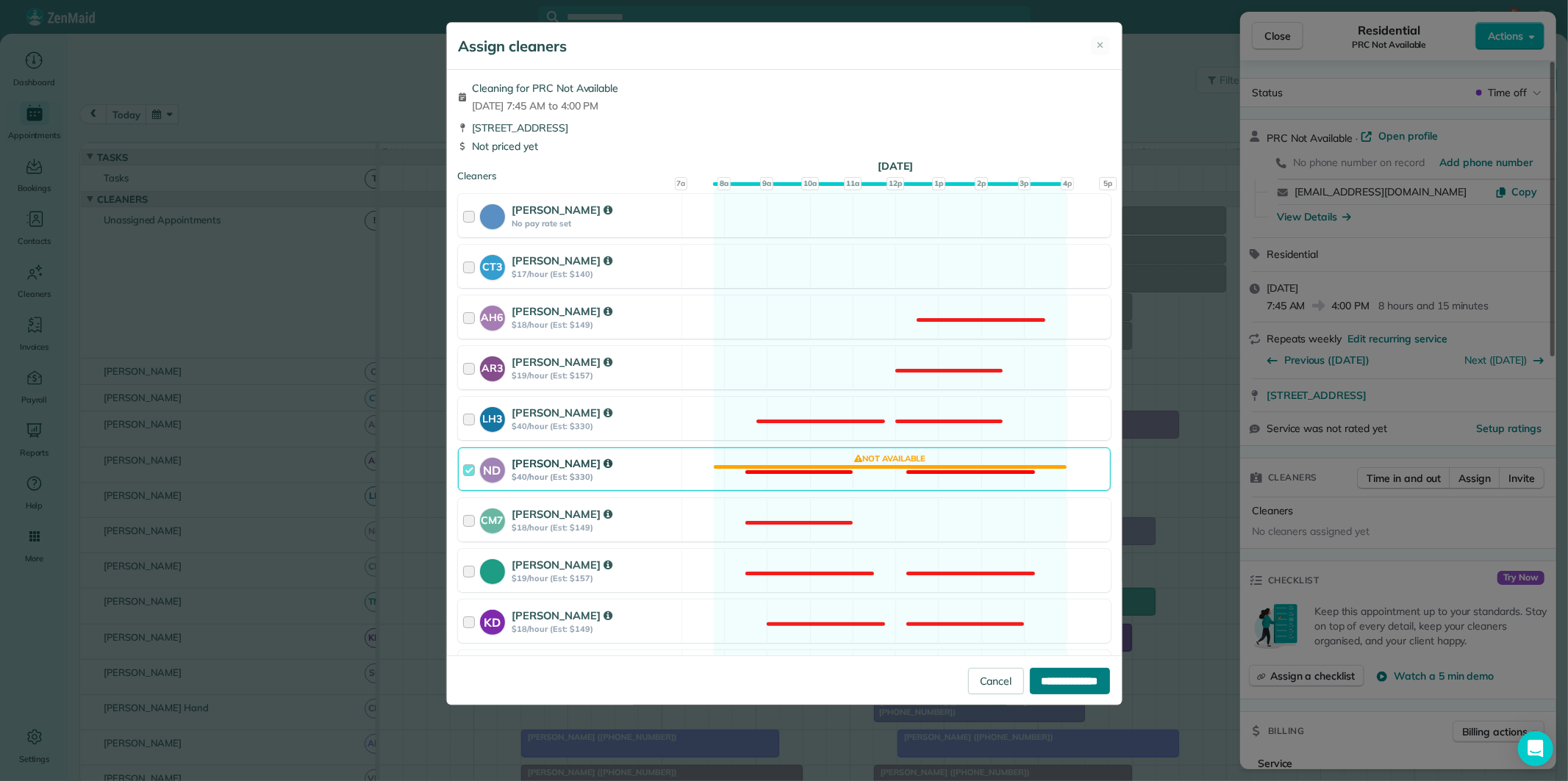
click at [1078, 685] on input "**********" at bounding box center [1070, 681] width 80 height 27
type input "**********"
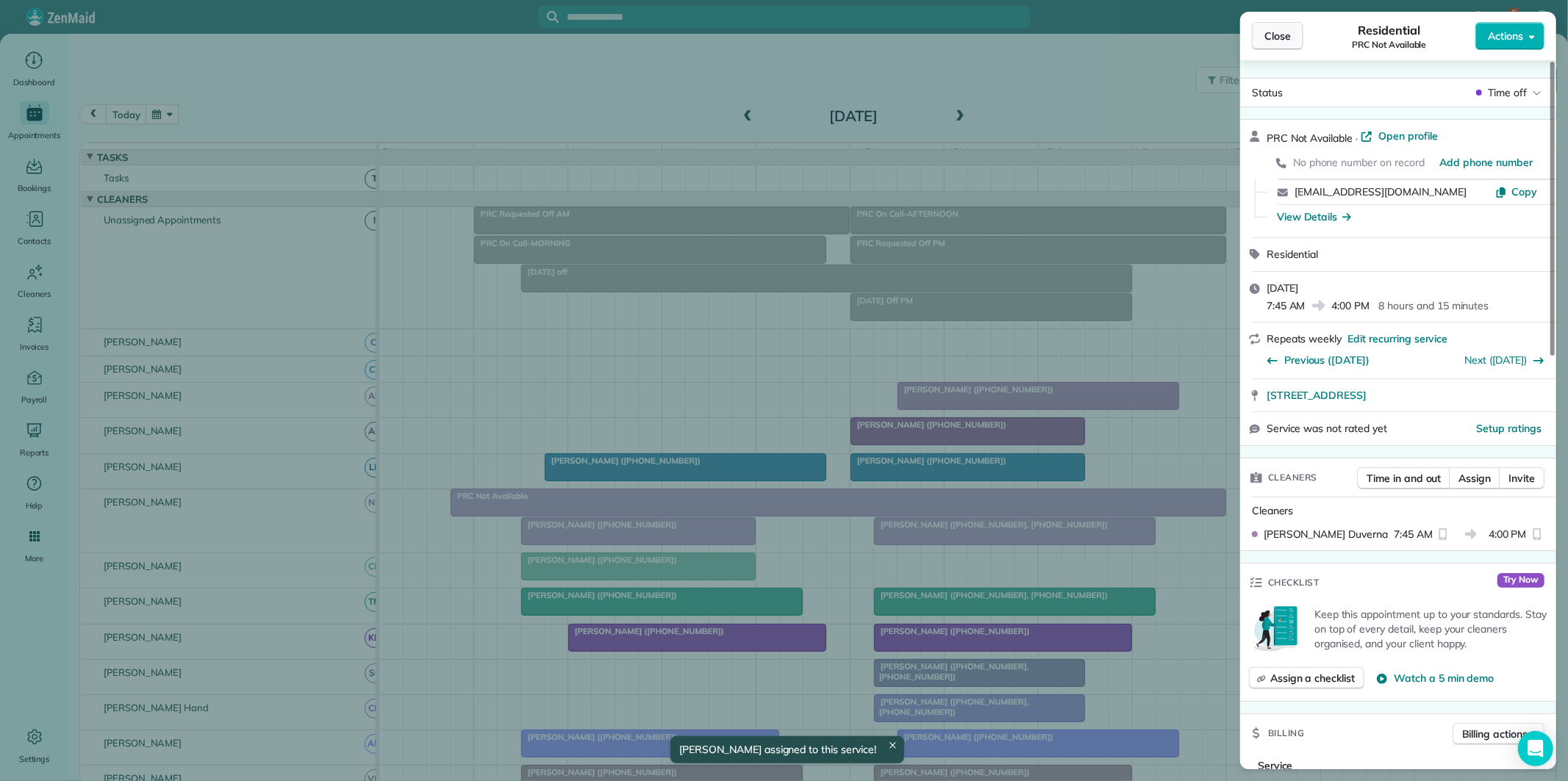
click at [1296, 35] on button "Close" at bounding box center [1278, 36] width 52 height 28
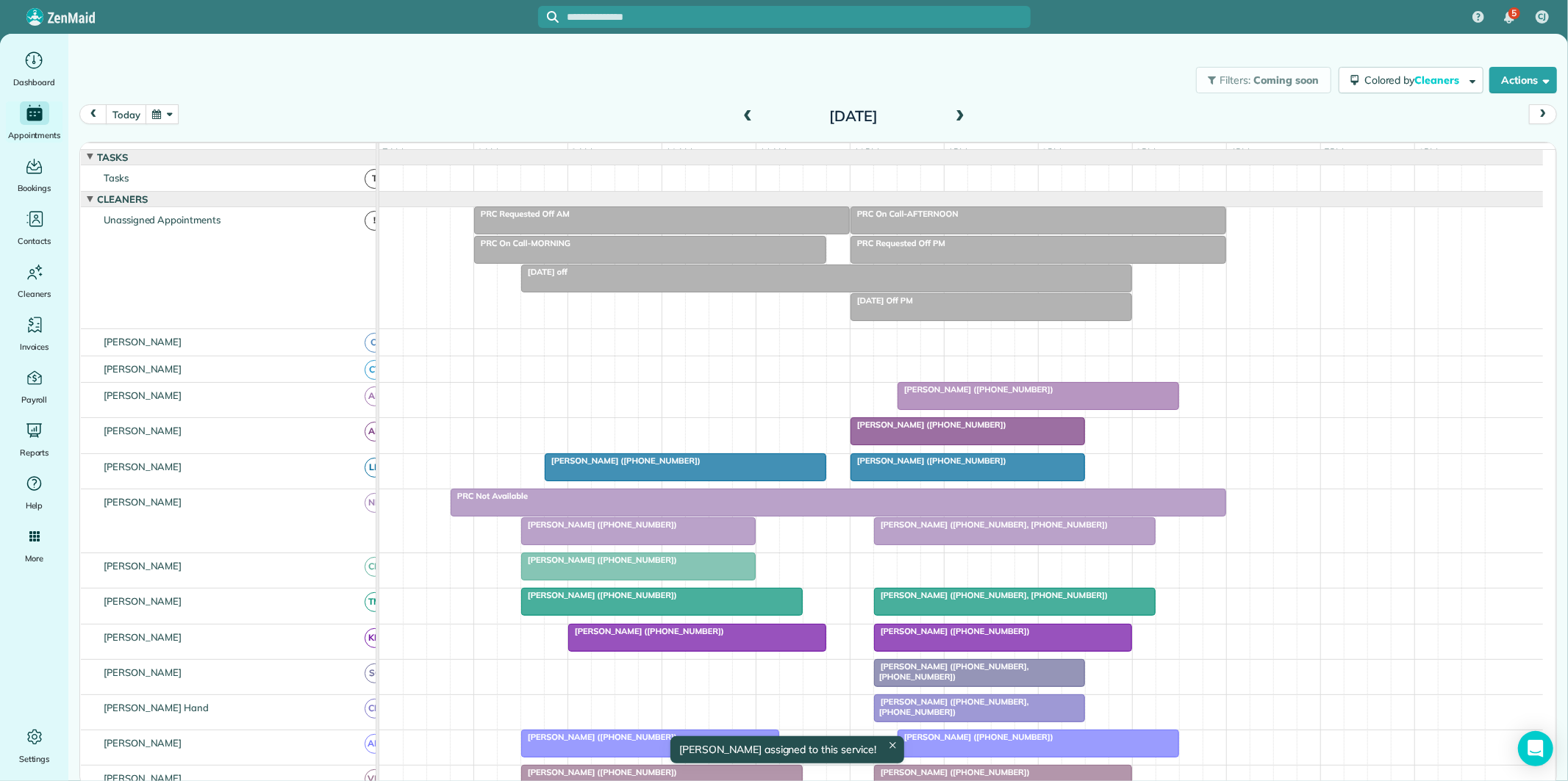
click at [170, 116] on button "button" at bounding box center [162, 114] width 34 height 20
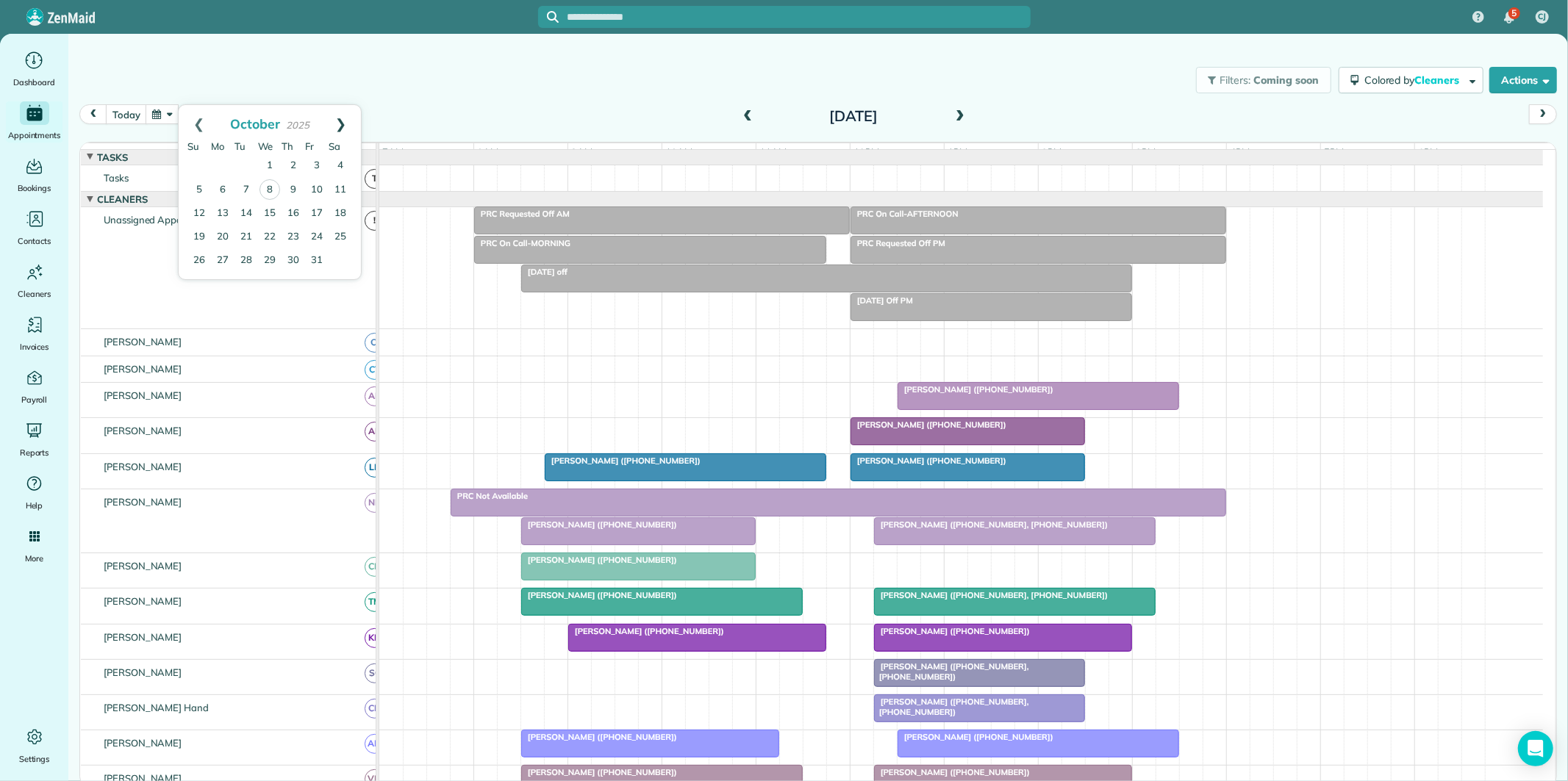
click at [344, 121] on link "Next" at bounding box center [340, 123] width 41 height 37
click at [317, 187] on link "12" at bounding box center [316, 189] width 23 height 23
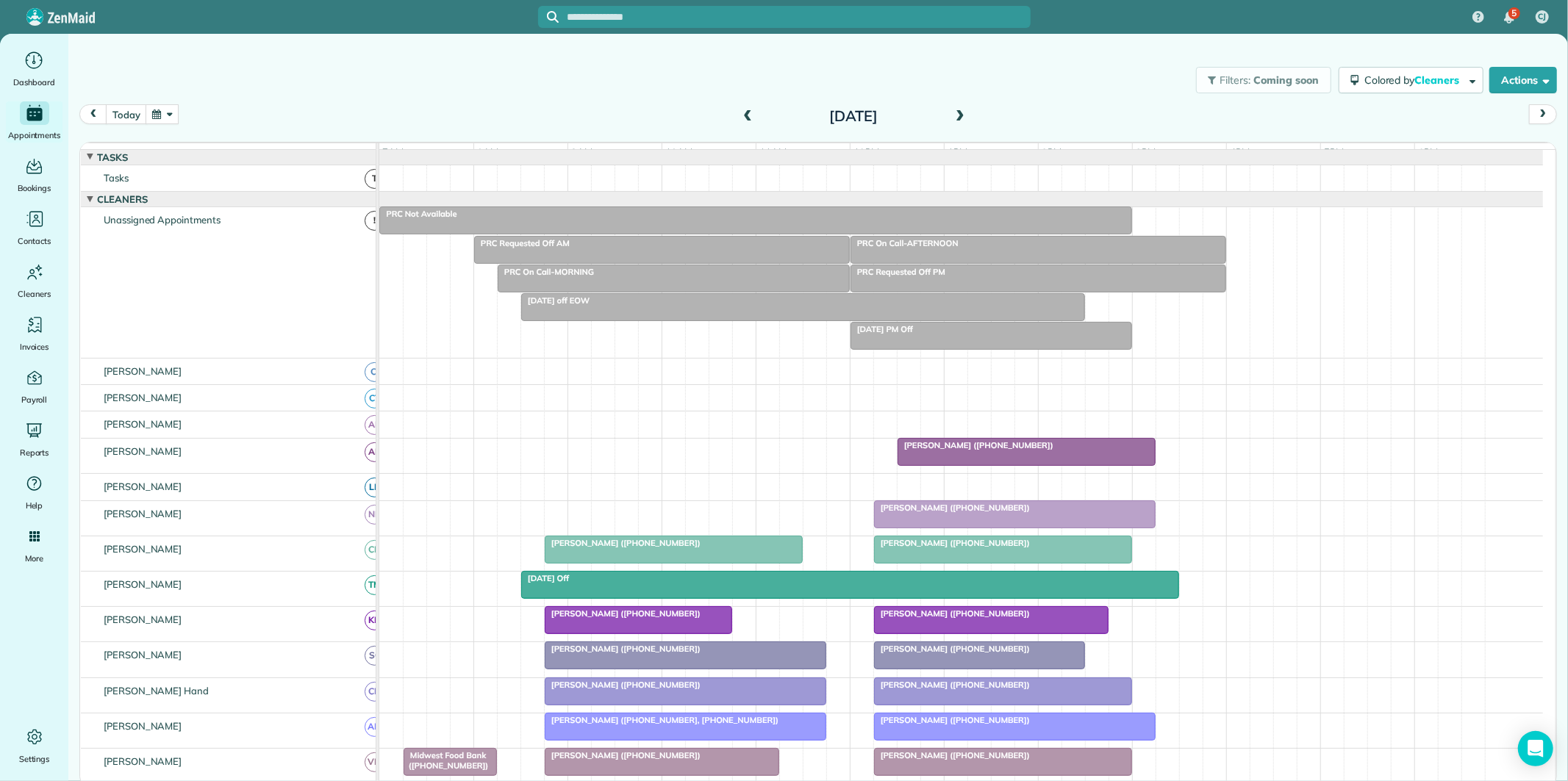
click at [838, 219] on div "PRC Not Available" at bounding box center [755, 214] width 743 height 10
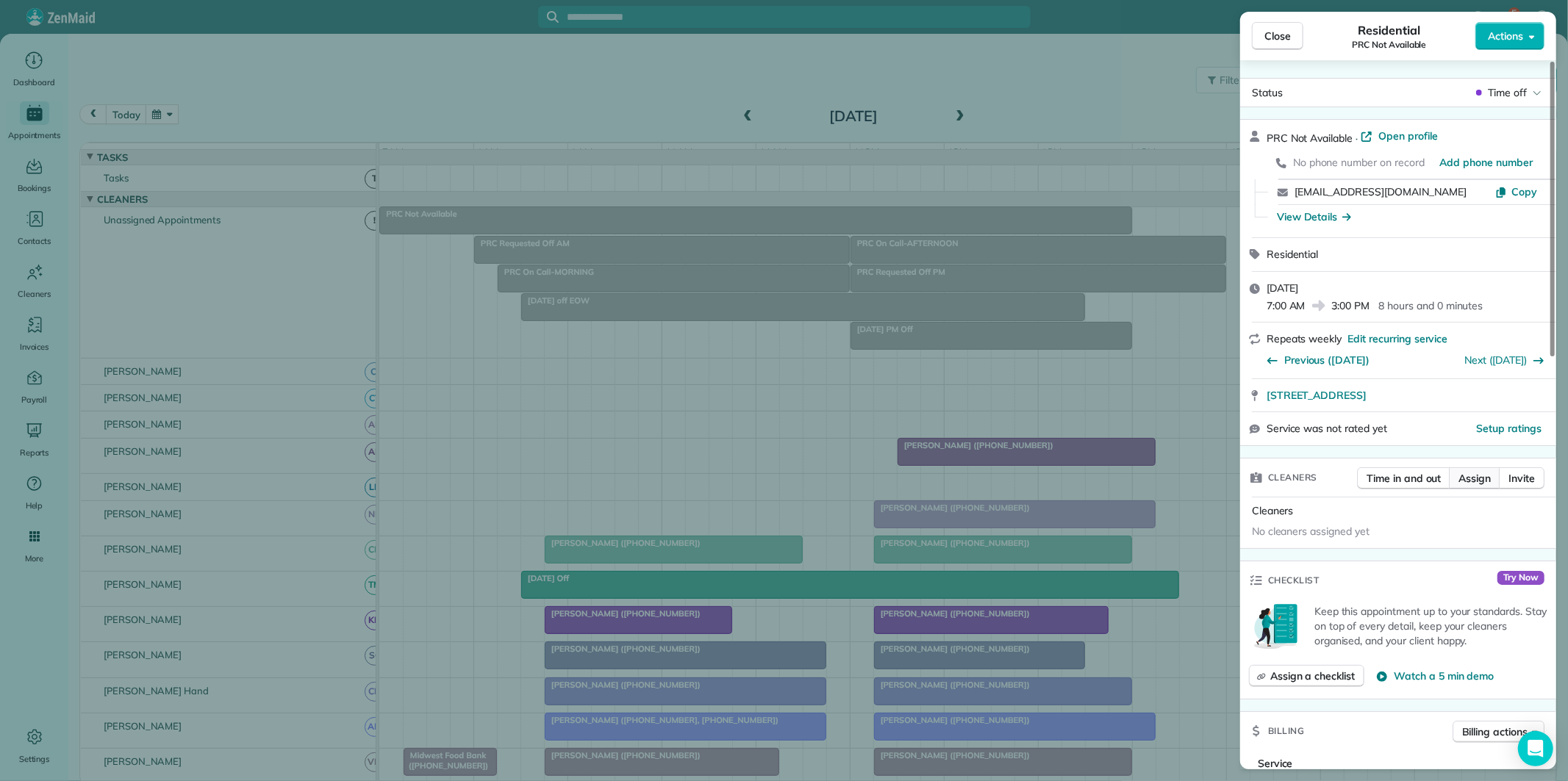
click at [1476, 481] on span "Assign" at bounding box center [1474, 478] width 32 height 15
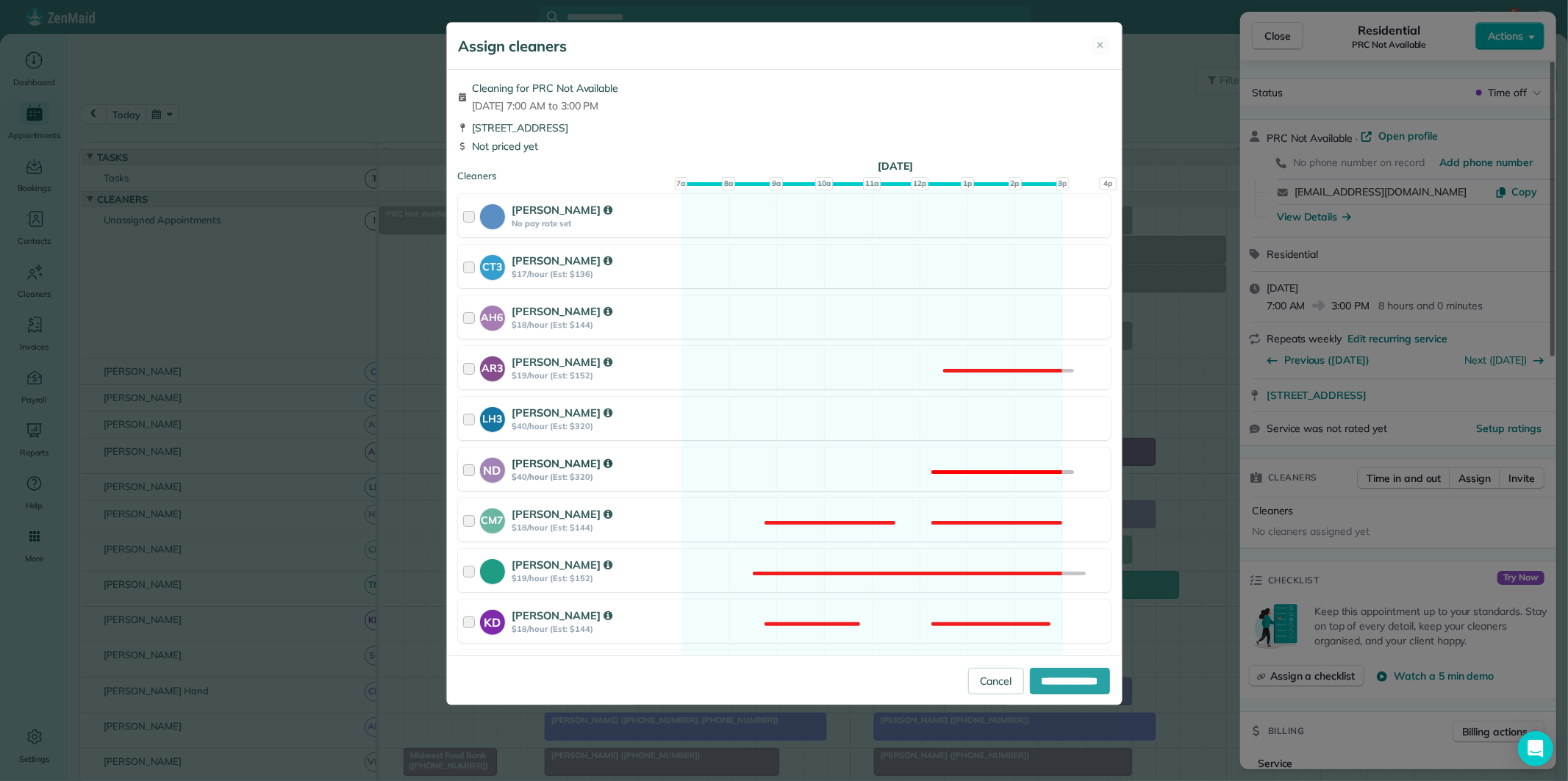
click at [878, 471] on div "ND Nathalie Duverna $40/hour (Est: $320) Not available" at bounding box center [784, 469] width 653 height 43
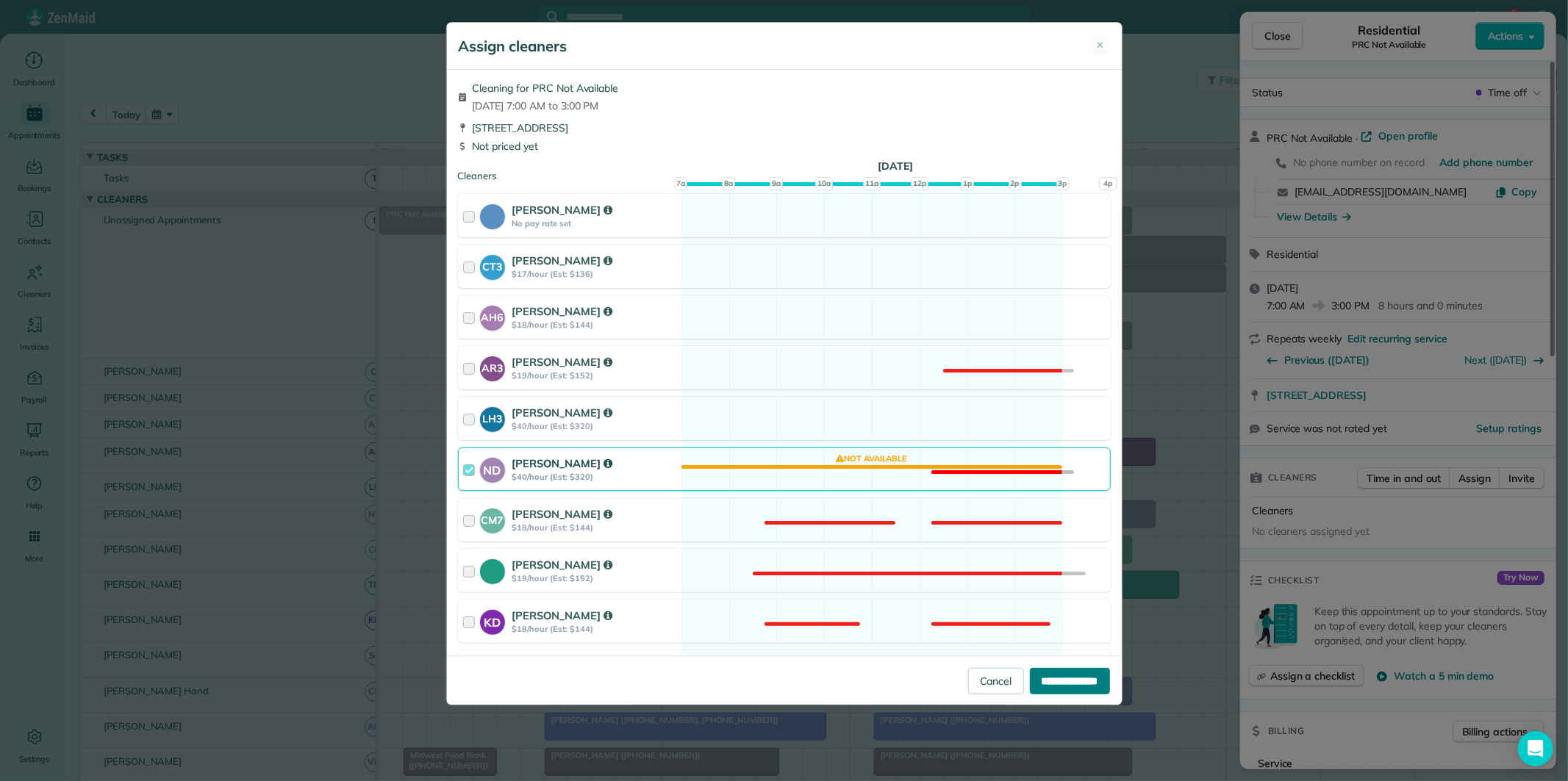
click at [1059, 678] on input "**********" at bounding box center [1070, 681] width 80 height 27
type input "**********"
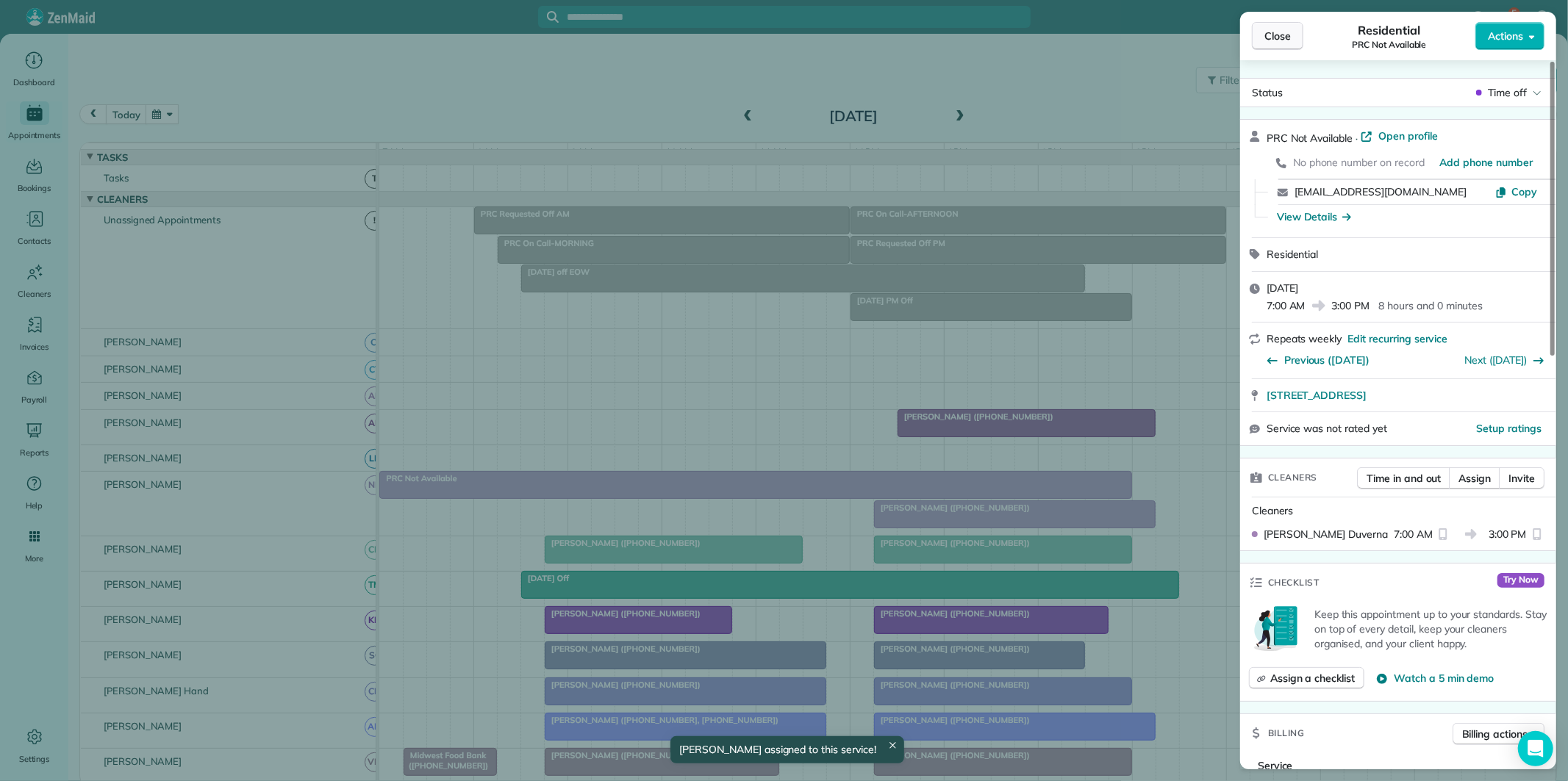
click at [1283, 39] on span "Close" at bounding box center [1277, 35] width 27 height 15
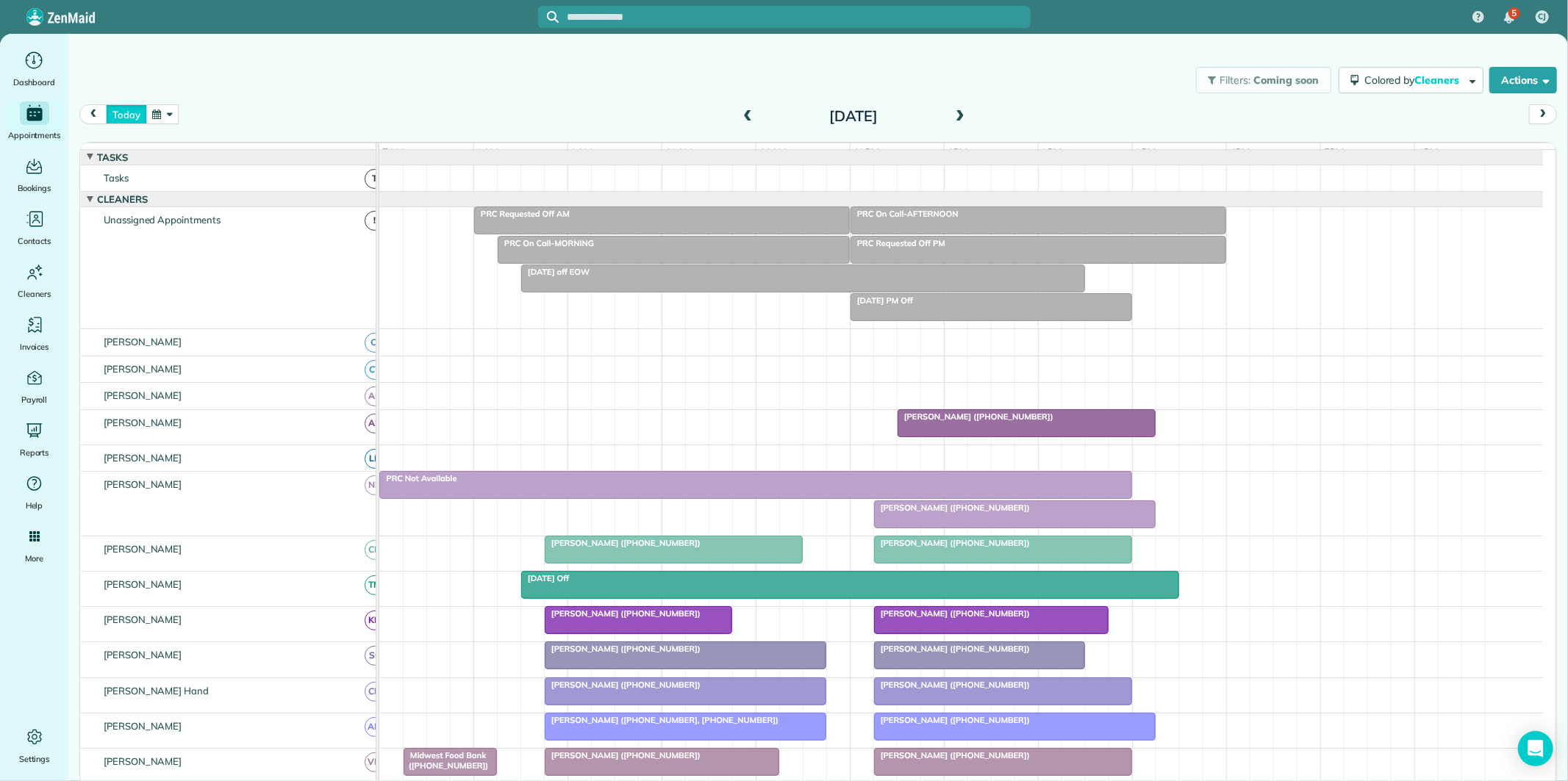
click at [130, 111] on button "today" at bounding box center [126, 114] width 41 height 20
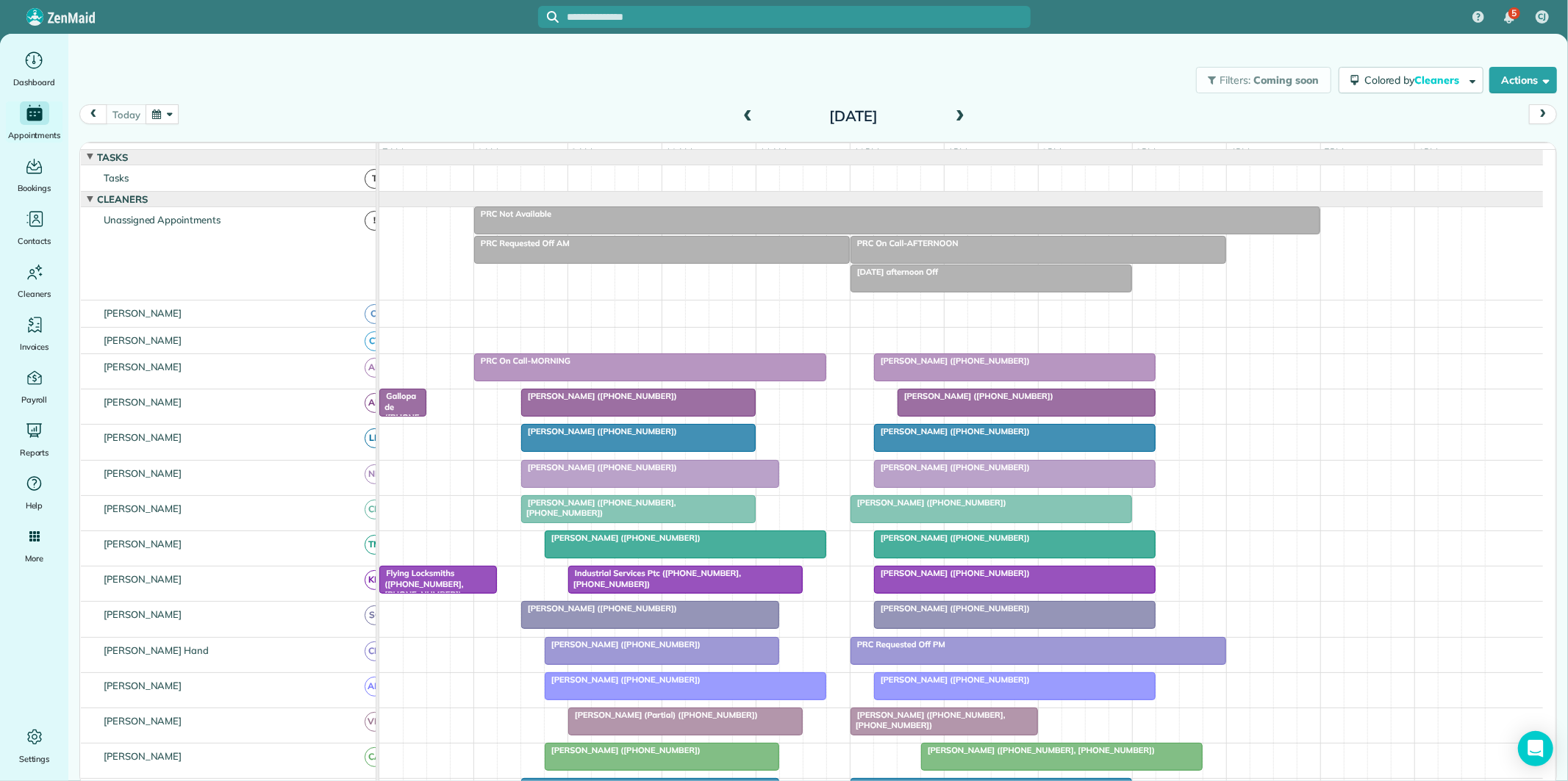
click at [635, 415] on div at bounding box center [638, 402] width 233 height 27
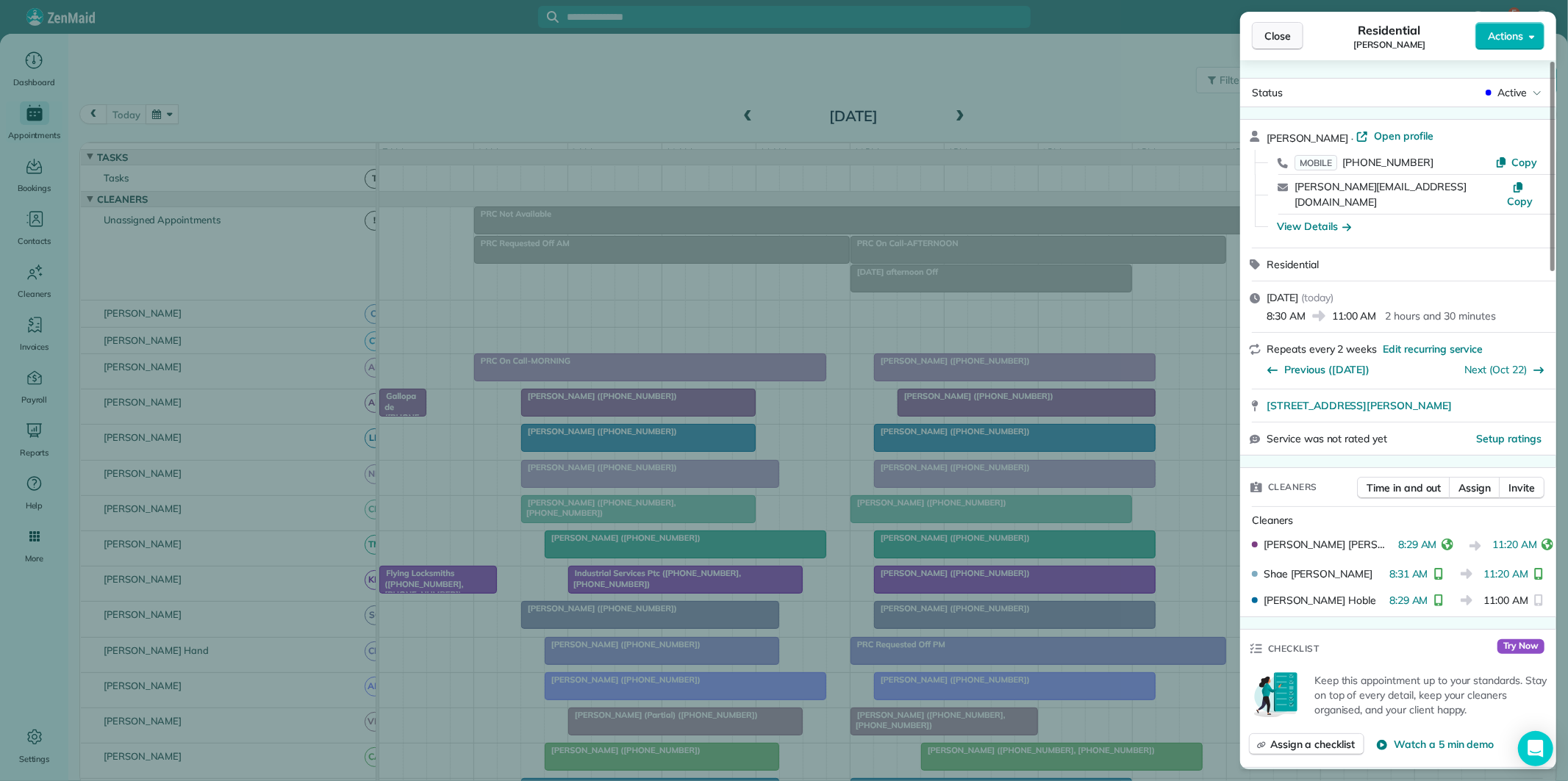
click at [1287, 37] on span "Close" at bounding box center [1277, 35] width 27 height 15
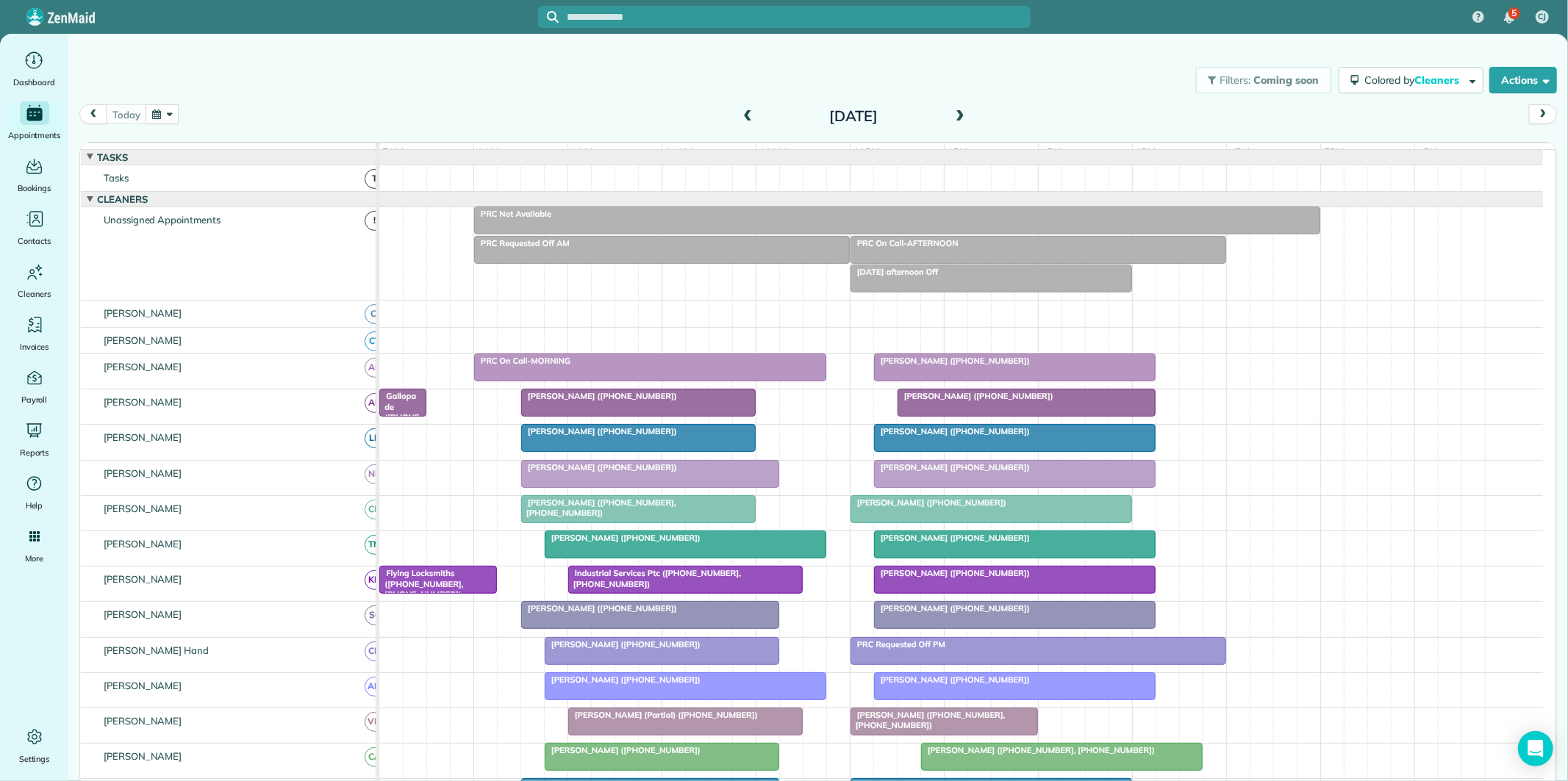
click at [656, 97] on div "Filters: Coming soon Colored by Cleaners Color by Cleaner Color by Team Color b…" at bounding box center [818, 80] width 1499 height 48
